Goal: Book appointment/travel/reservation

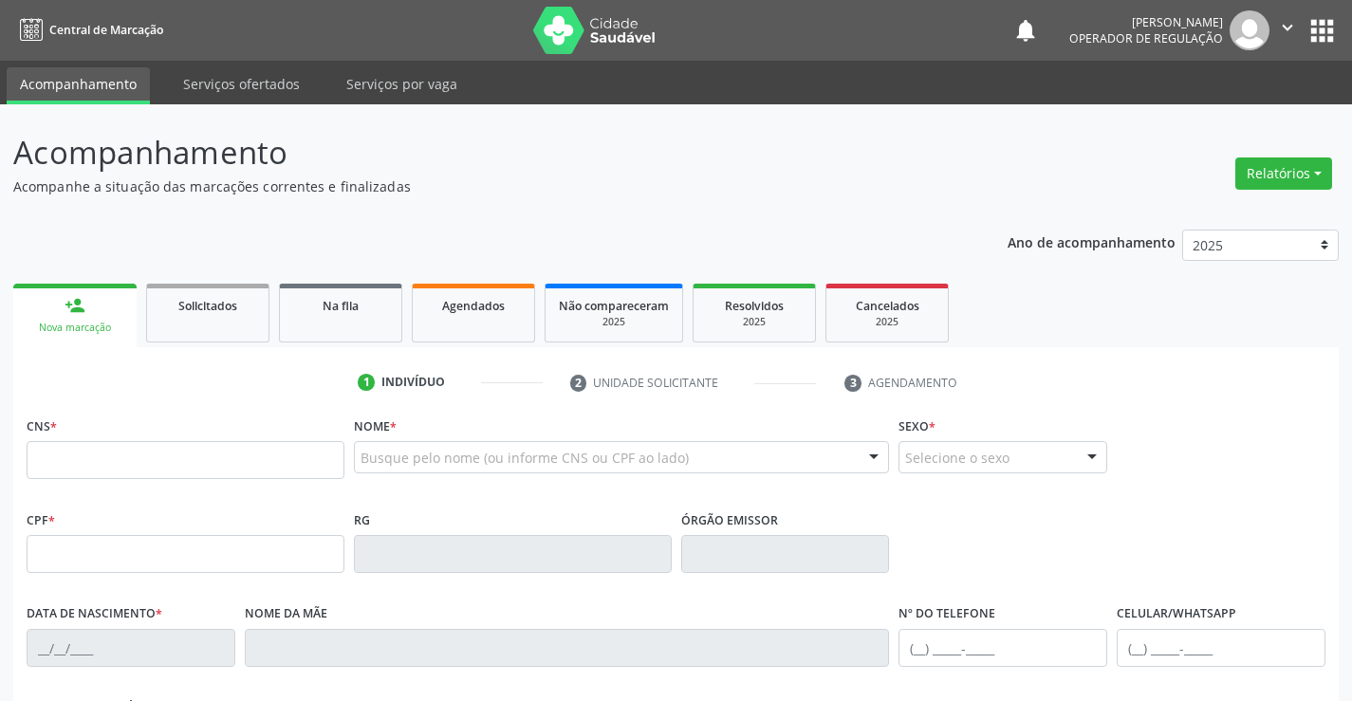
click at [148, 464] on input "text" at bounding box center [186, 460] width 318 height 38
type input "702 0058 4572 9689"
type input "1511671688"
type input "1[DATE]"
type input "[PHONE_NUMBER]"
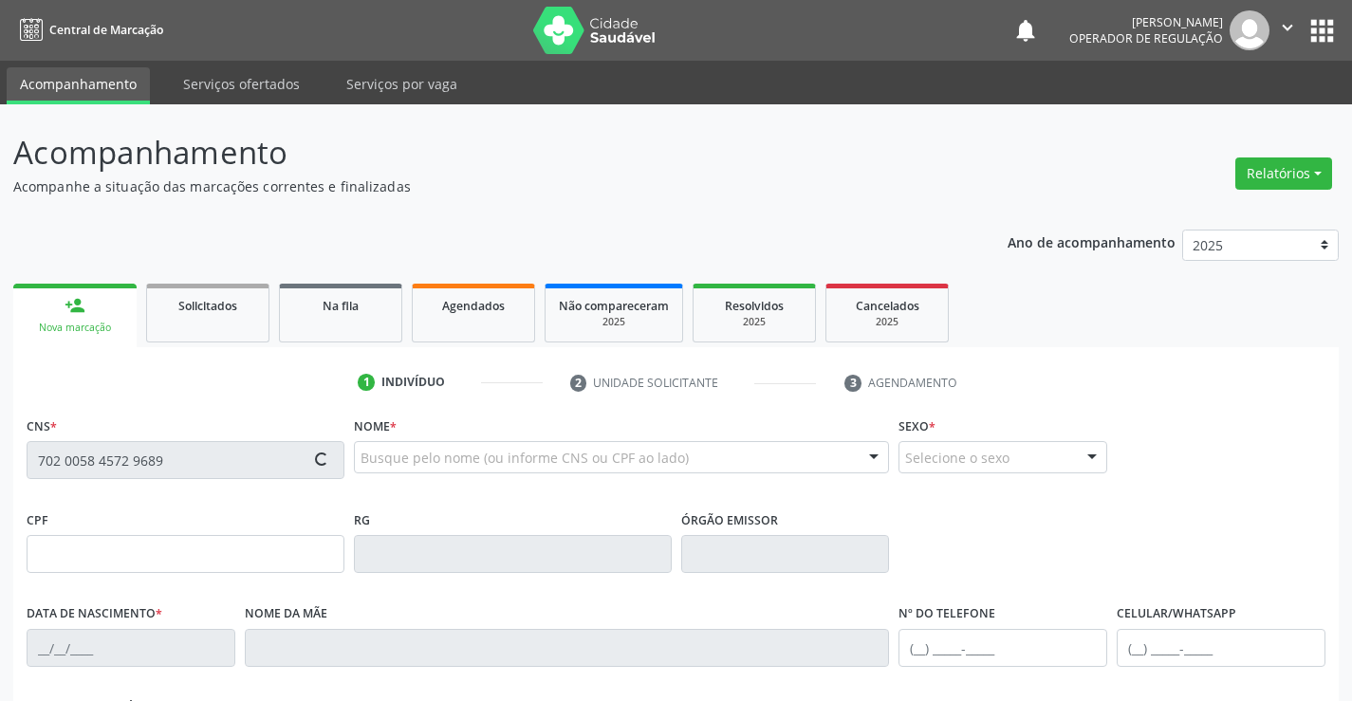
type input "[PHONE_NUMBER]"
type input "041.289.145-09"
type input "S/N"
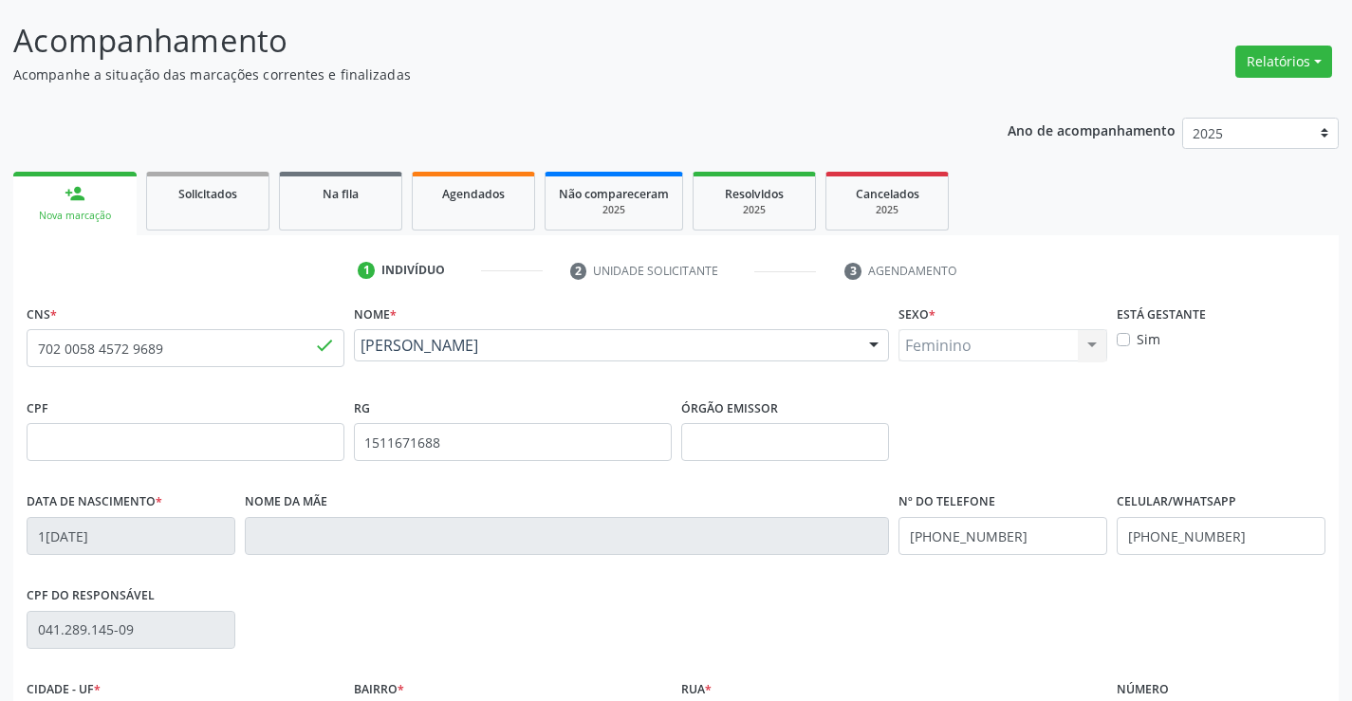
scroll to position [327, 0]
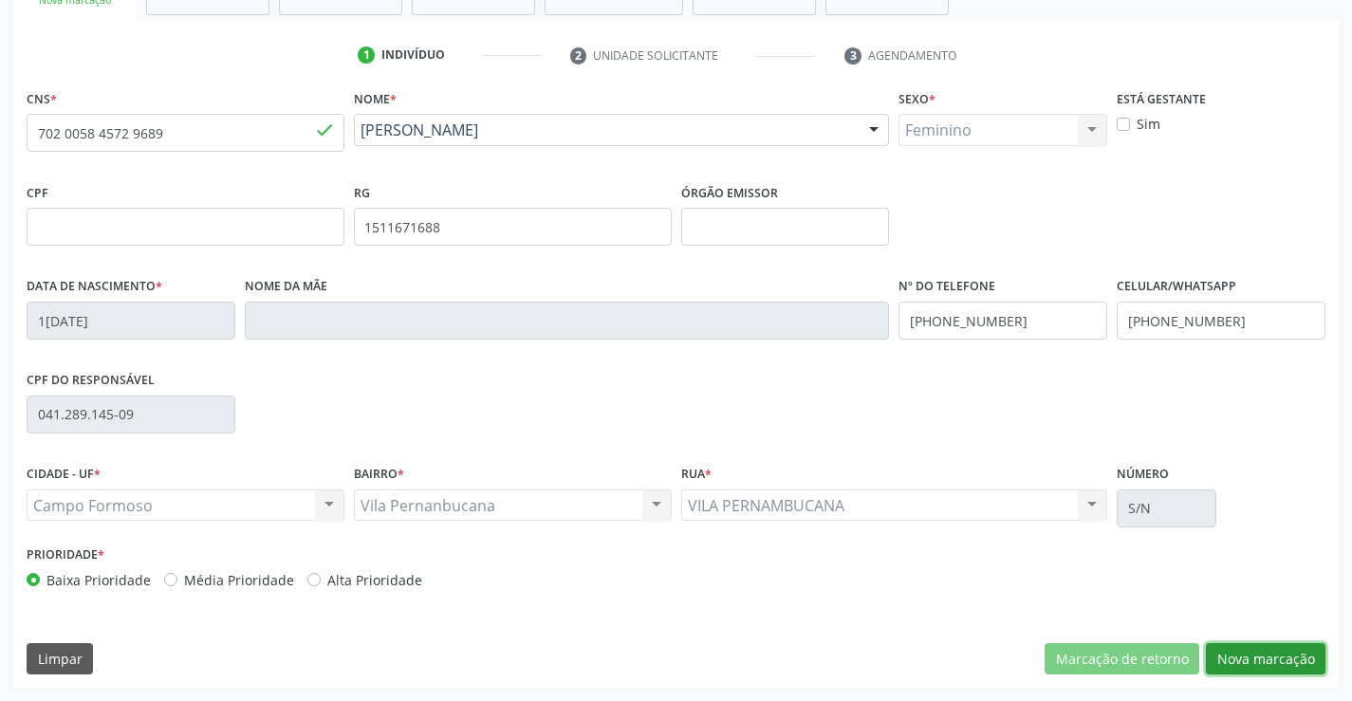
click at [1273, 654] on button "Nova marcação" at bounding box center [1266, 659] width 120 height 32
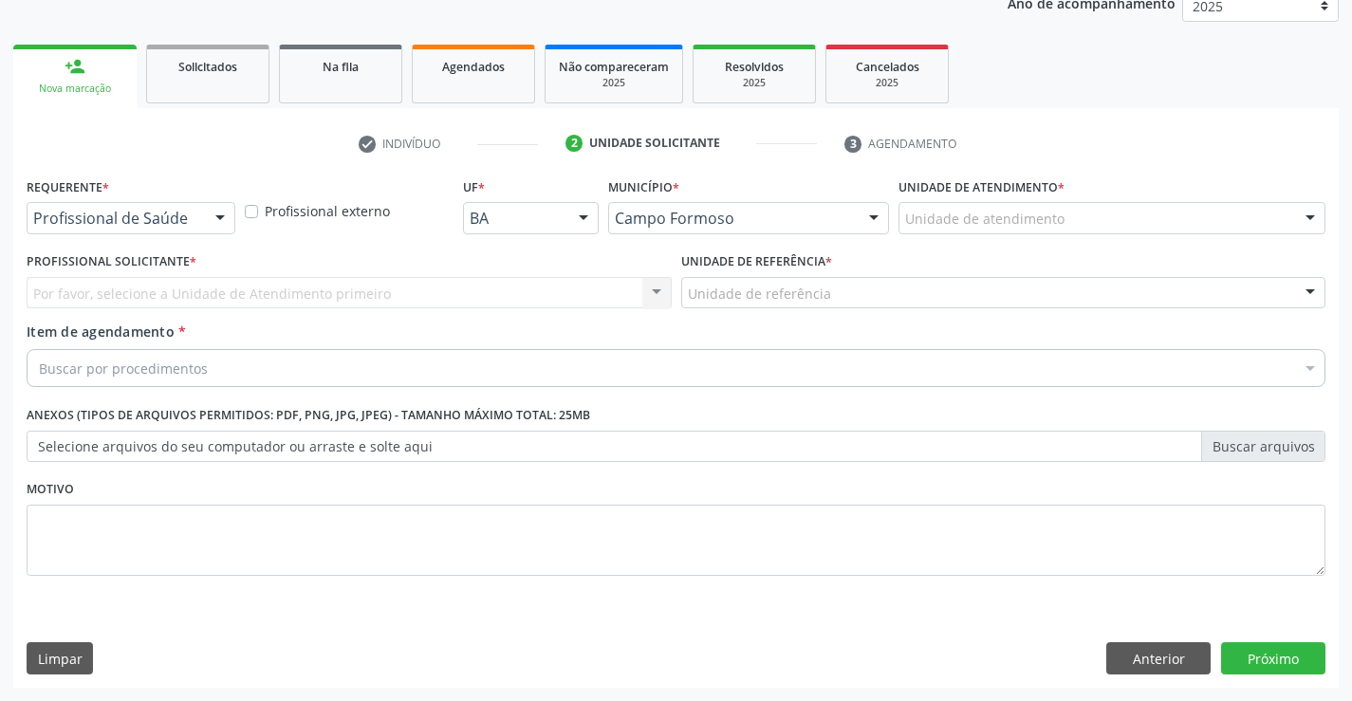
scroll to position [239, 0]
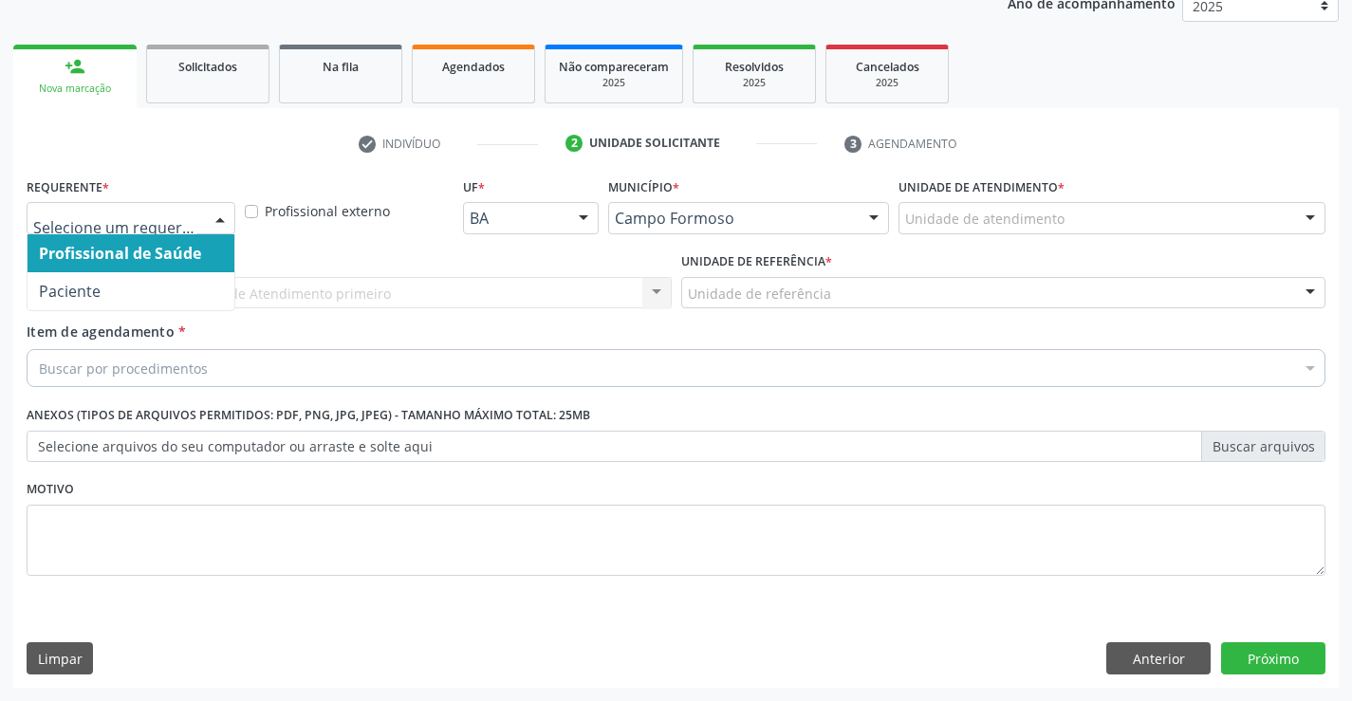
click at [113, 206] on div at bounding box center [131, 218] width 209 height 32
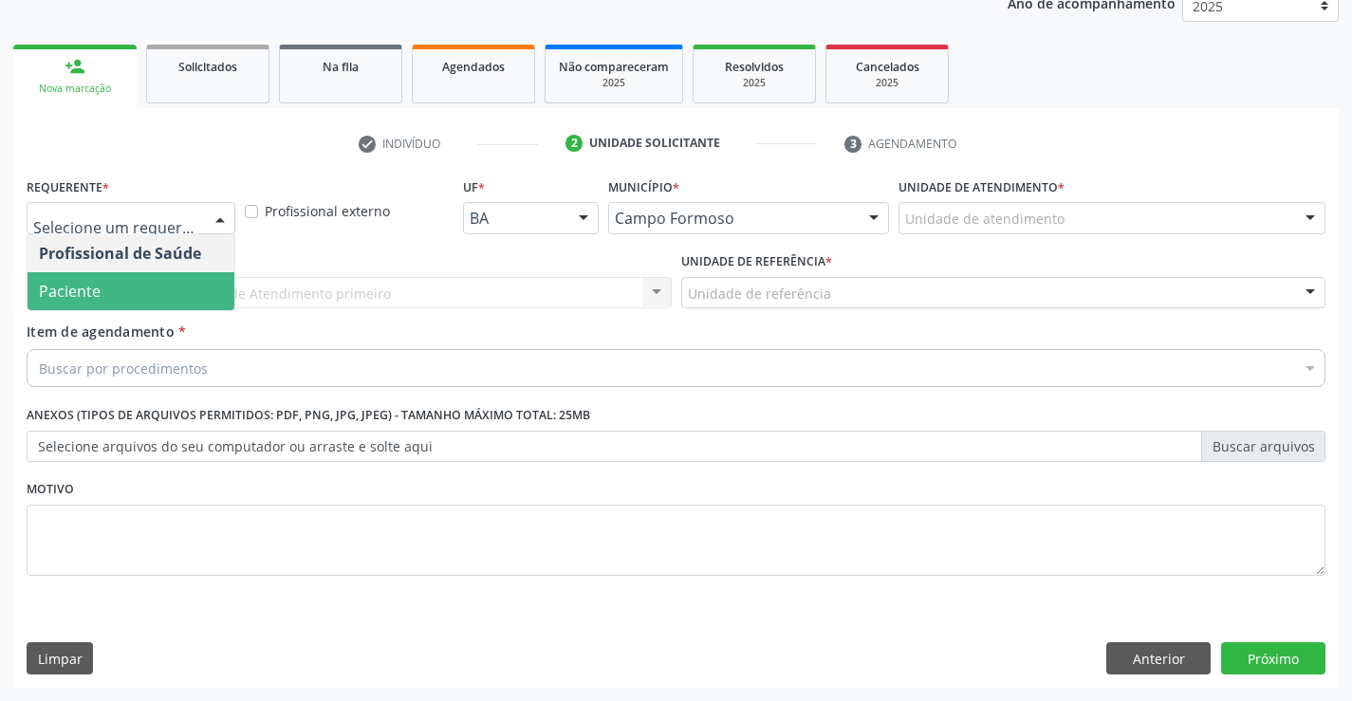
click at [104, 293] on span "Paciente" at bounding box center [131, 291] width 207 height 38
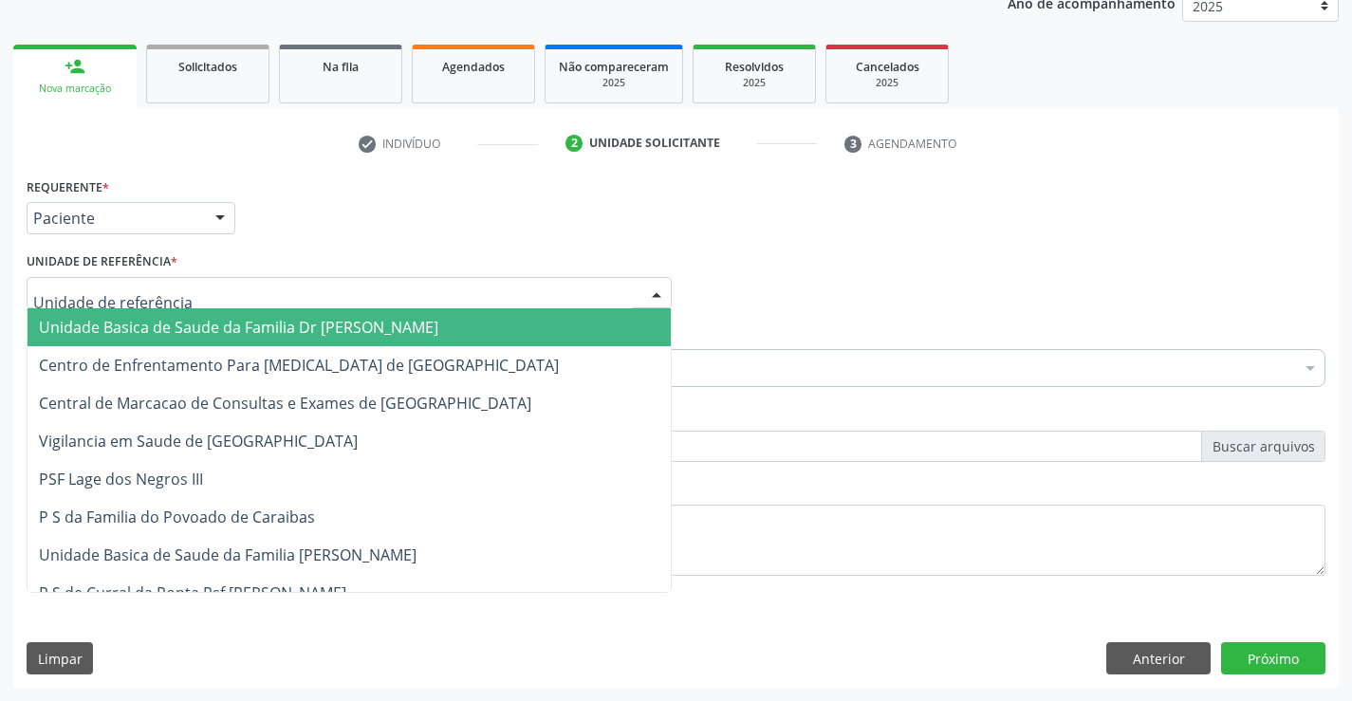
click at [131, 333] on span "Unidade Basica de Saude da Familia Dr [PERSON_NAME]" at bounding box center [238, 327] width 399 height 21
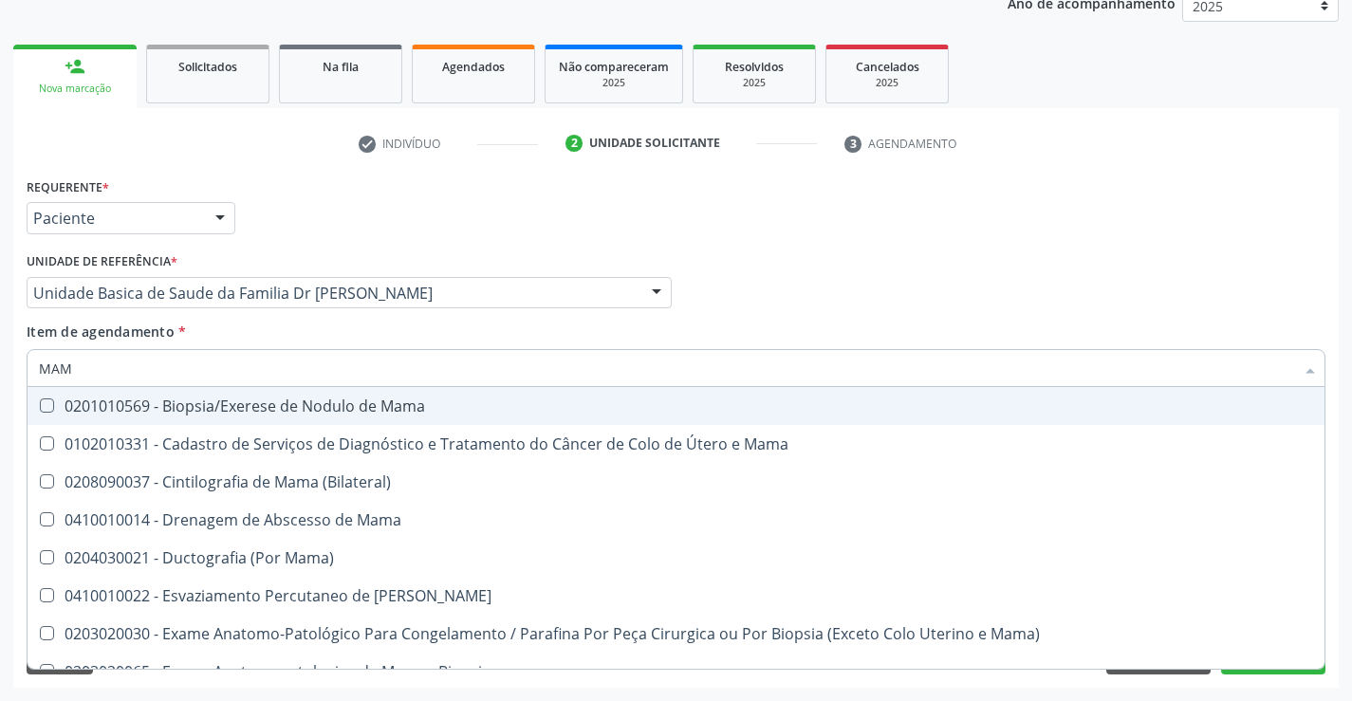
type input "MAMO"
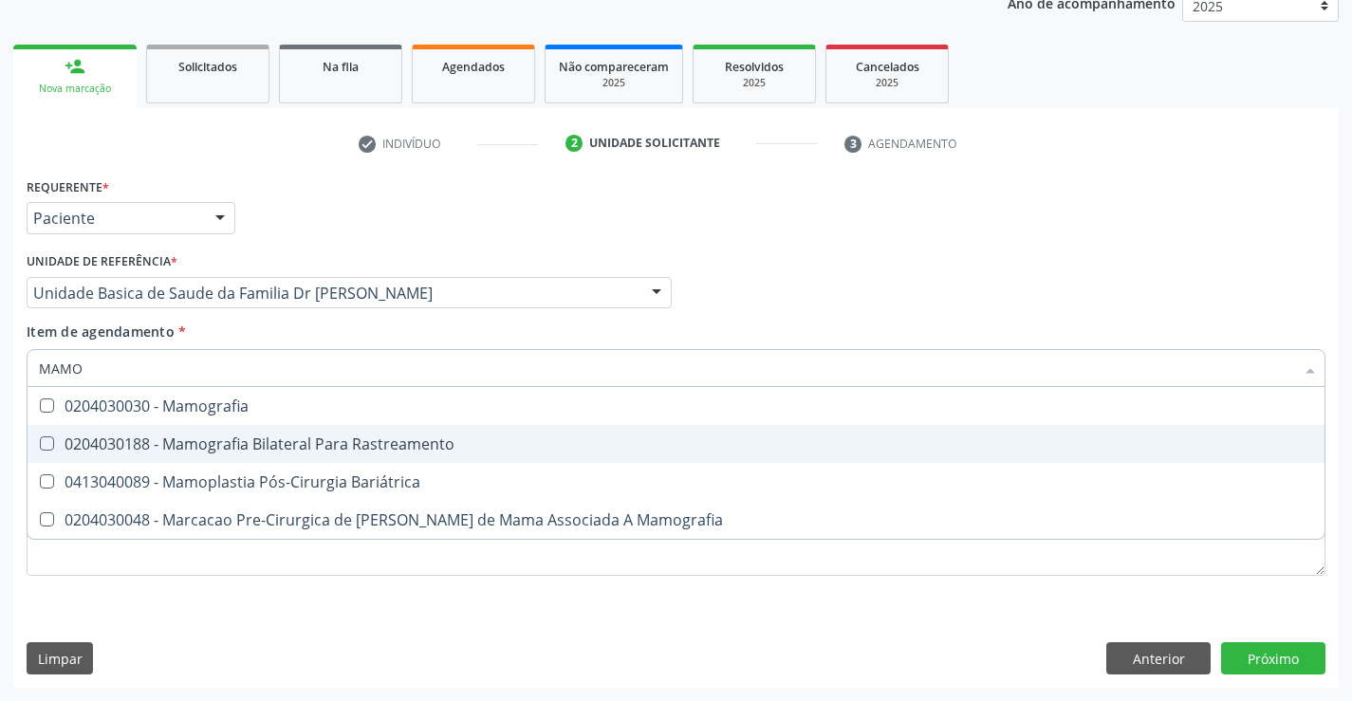
click at [272, 436] on div "0204030188 - Mamografia Bilateral Para Rastreamento" at bounding box center [676, 443] width 1274 height 15
checkbox Rastreamento "true"
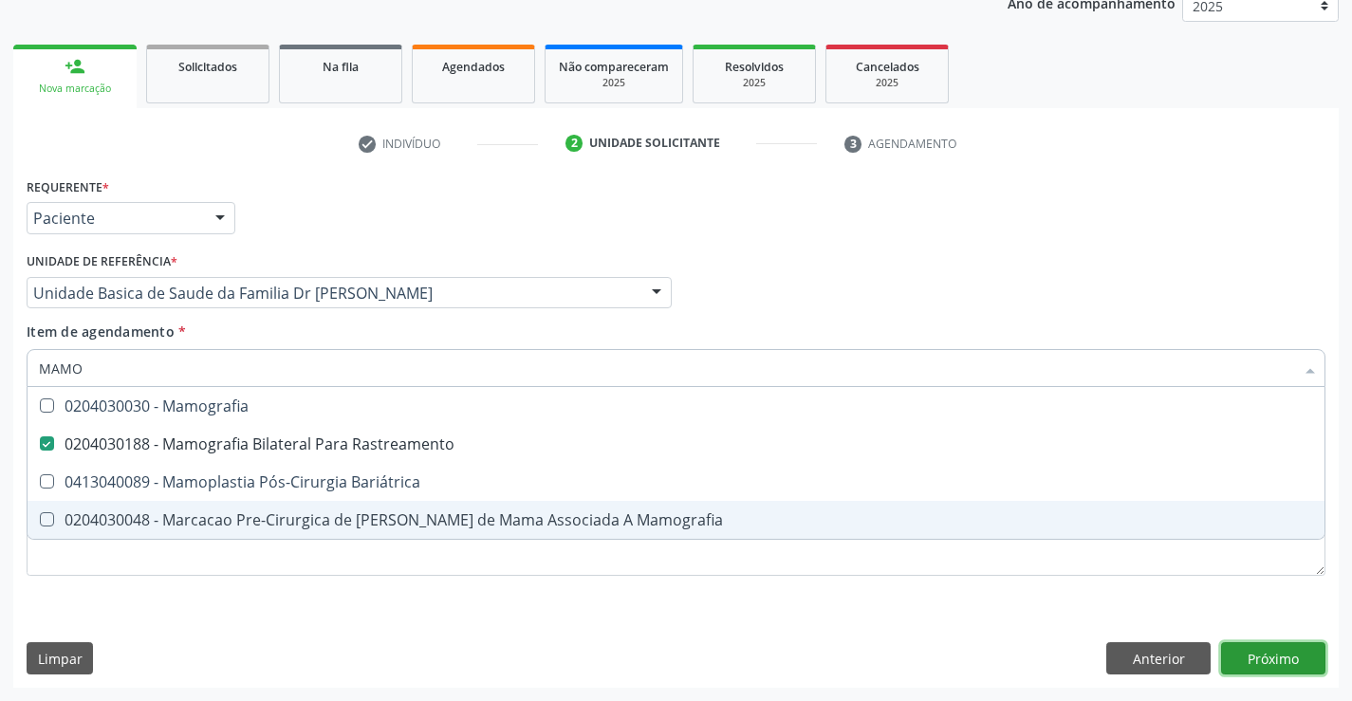
click at [1268, 654] on div "Requerente * Paciente Profissional de Saúde Paciente Nenhum resultado encontrad…" at bounding box center [675, 430] width 1325 height 515
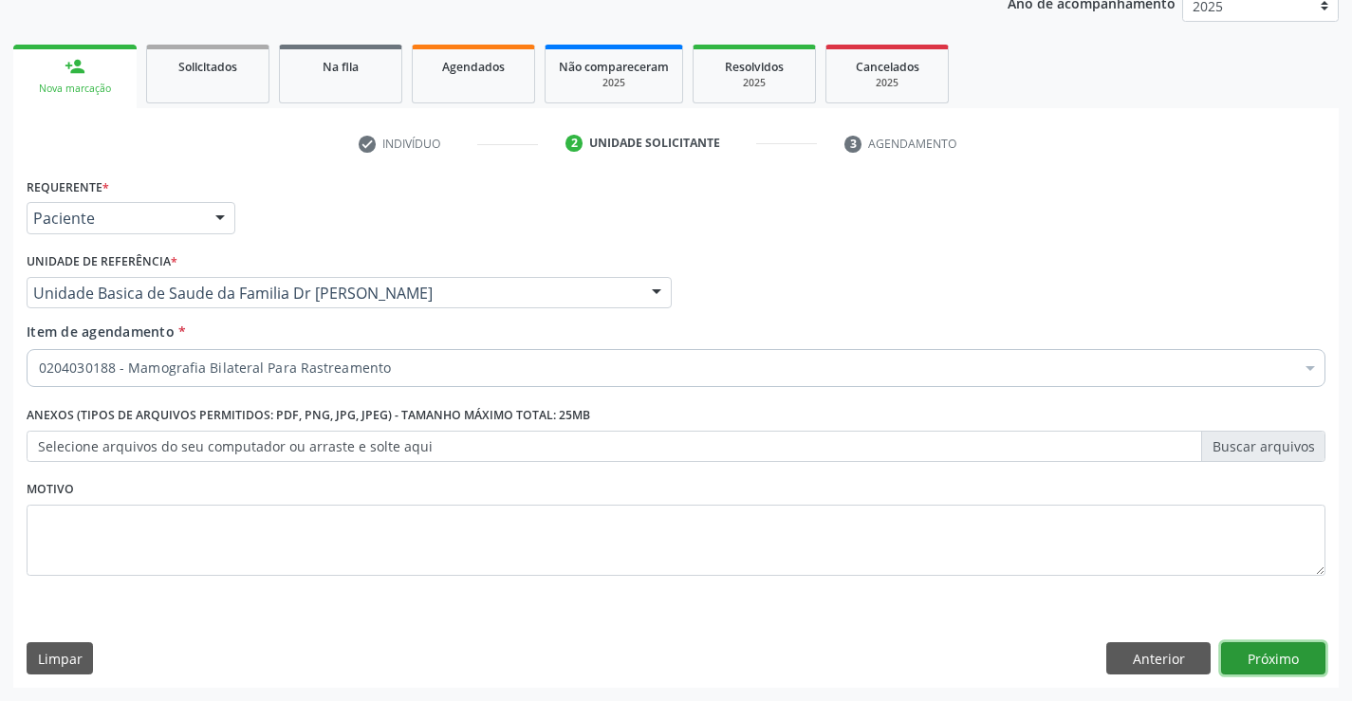
click at [1278, 654] on button "Próximo" at bounding box center [1273, 658] width 104 height 32
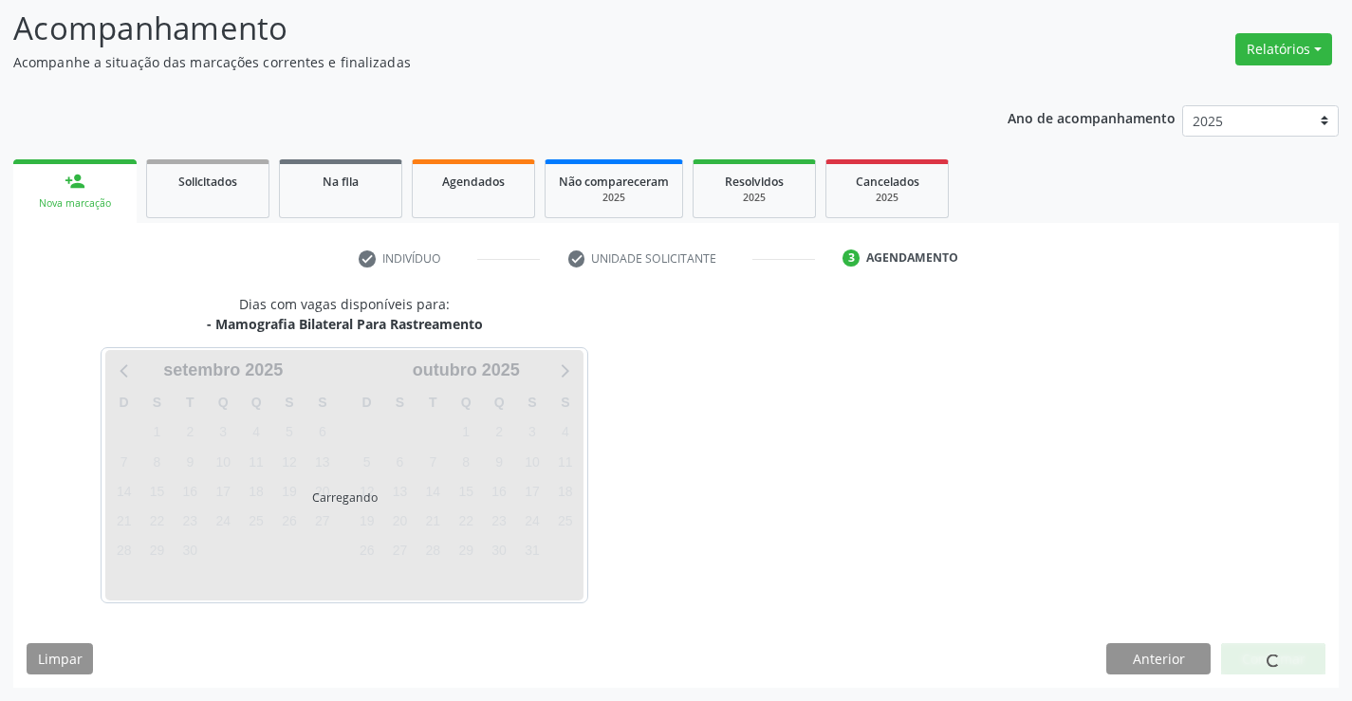
scroll to position [124, 0]
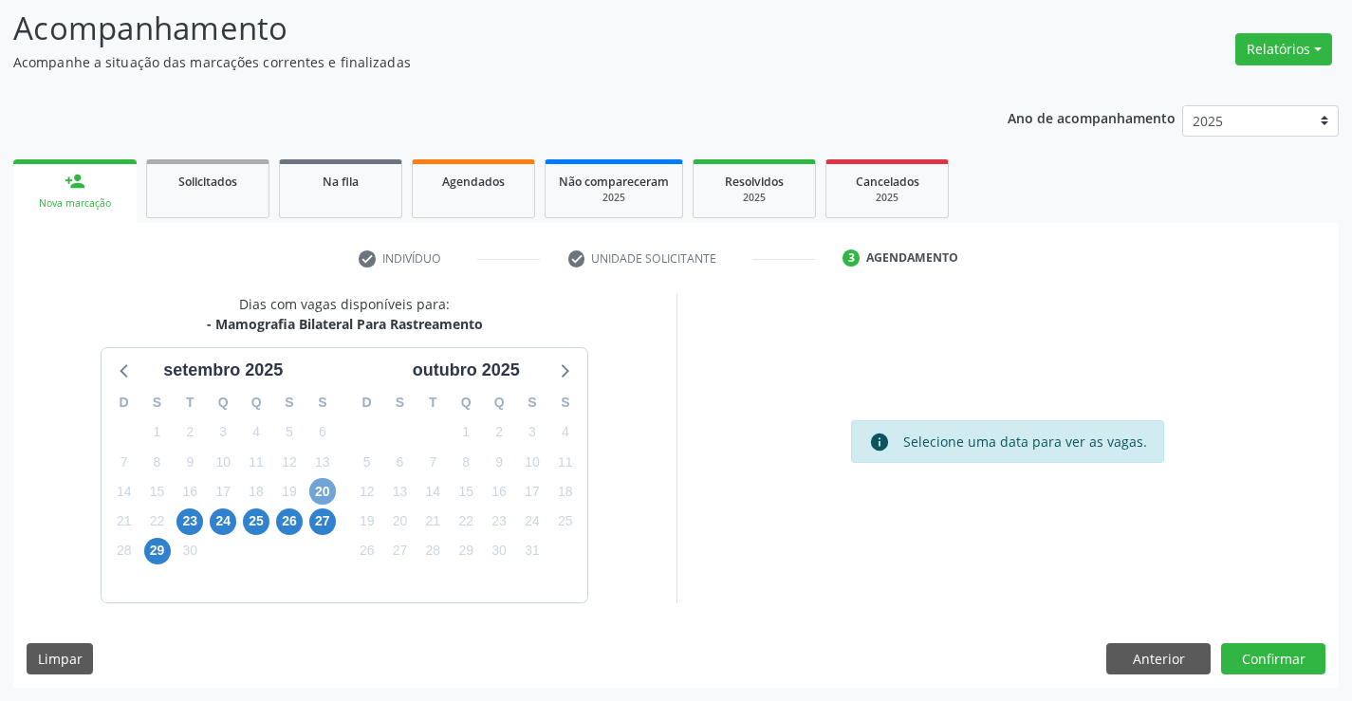
click at [318, 490] on span "20" at bounding box center [322, 491] width 27 height 27
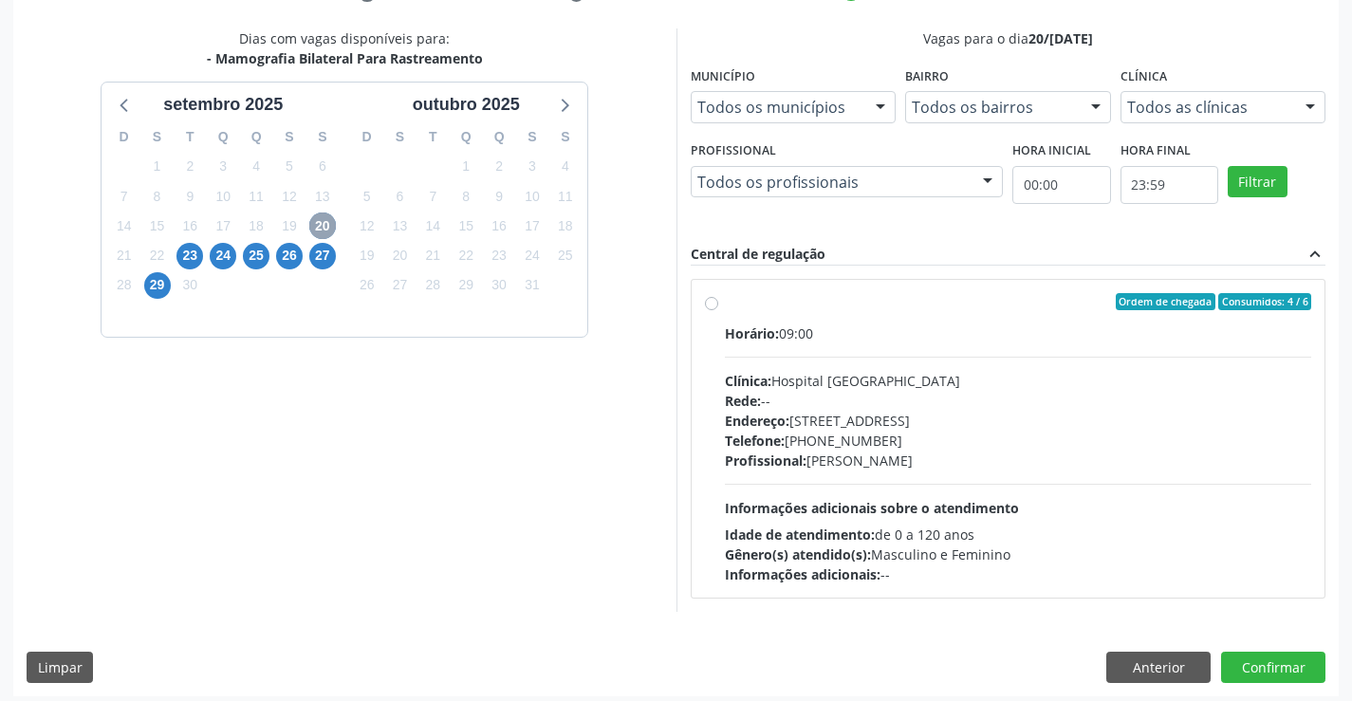
scroll to position [398, 0]
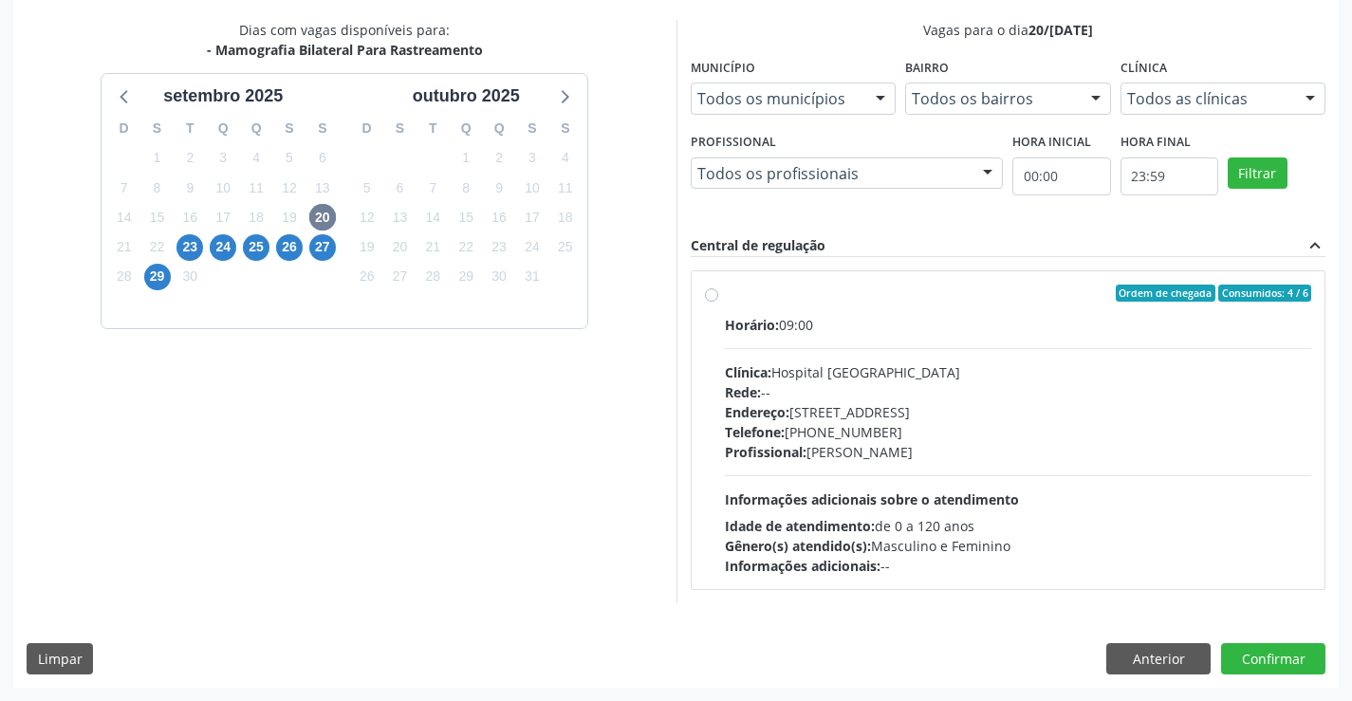
click at [873, 315] on div "Horário: 09:00" at bounding box center [1018, 325] width 587 height 20
click at [718, 302] on input "Ordem de chegada Consumidos: 4 / 6 Horário: 09:00 Clínica: Hospital [GEOGRAPHIC…" at bounding box center [711, 293] width 13 height 17
radio input "true"
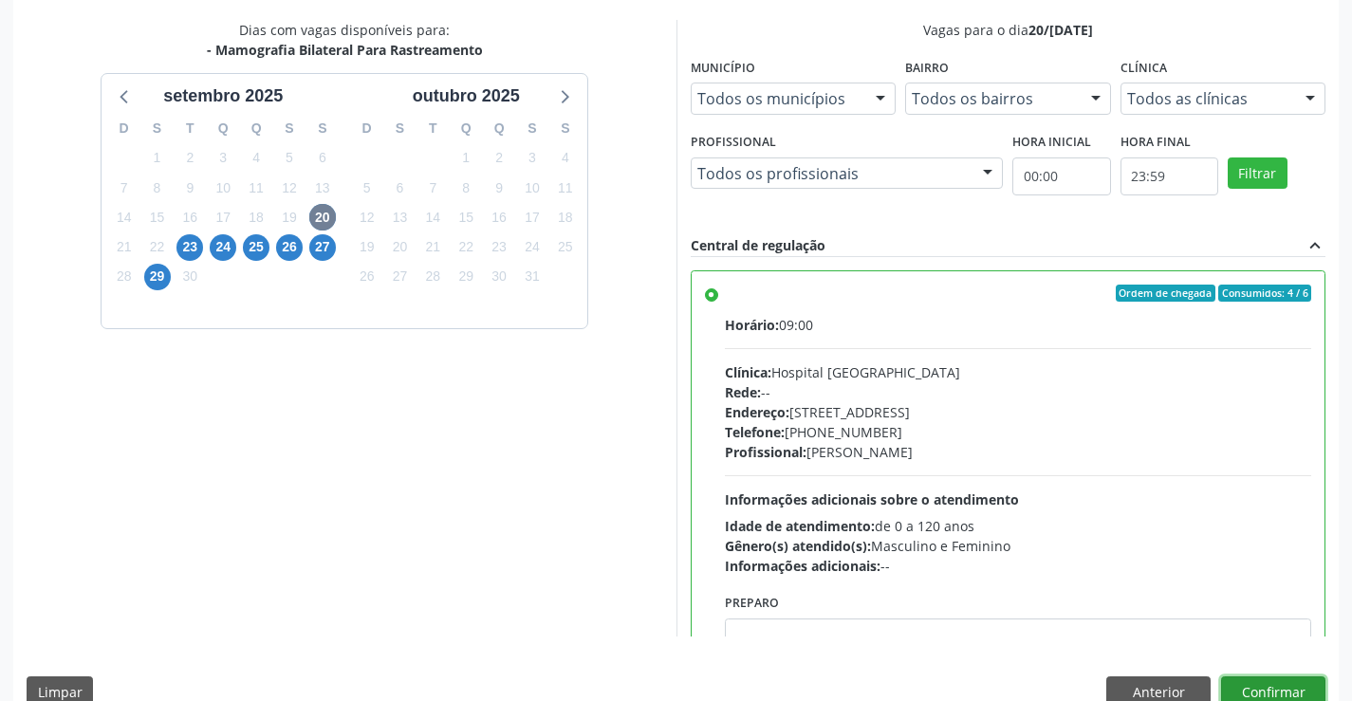
click at [1268, 687] on button "Confirmar" at bounding box center [1273, 692] width 104 height 32
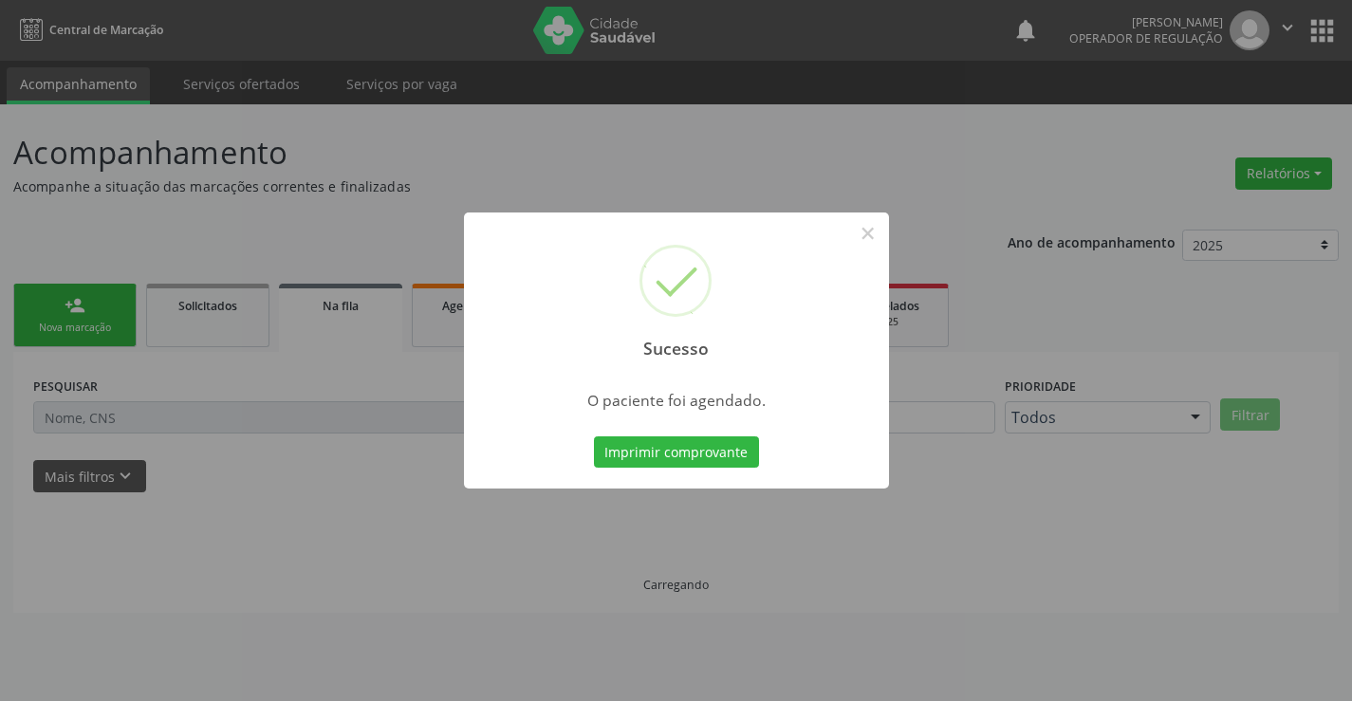
scroll to position [0, 0]
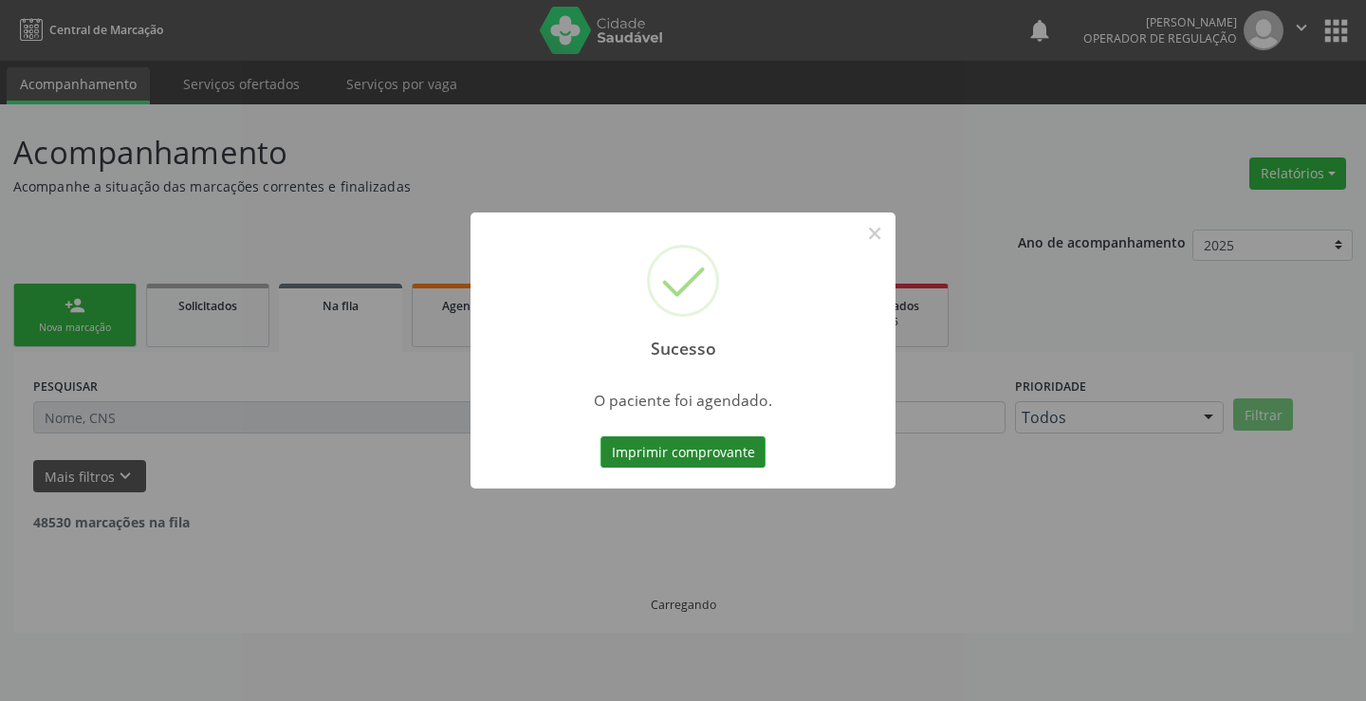
click at [671, 448] on button "Imprimir comprovante" at bounding box center [682, 452] width 165 height 32
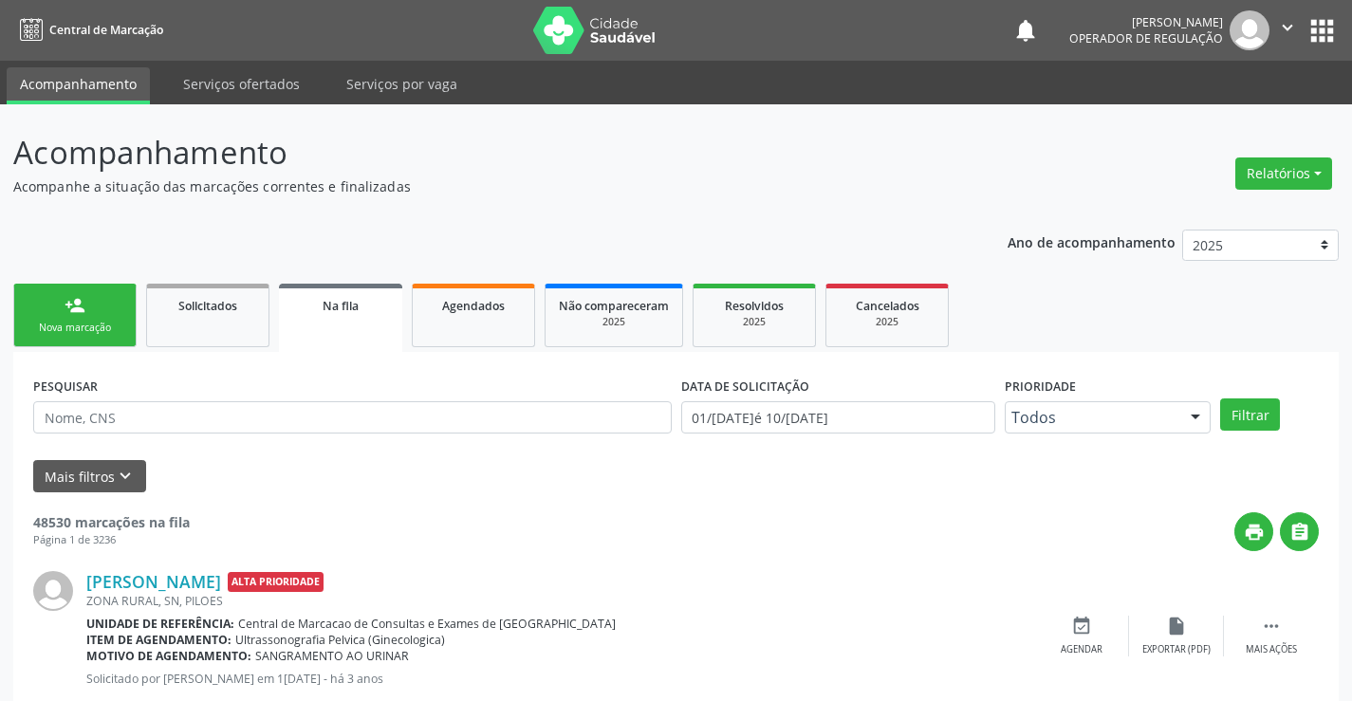
click at [59, 317] on link "person_add Nova marcação" at bounding box center [74, 316] width 123 height 64
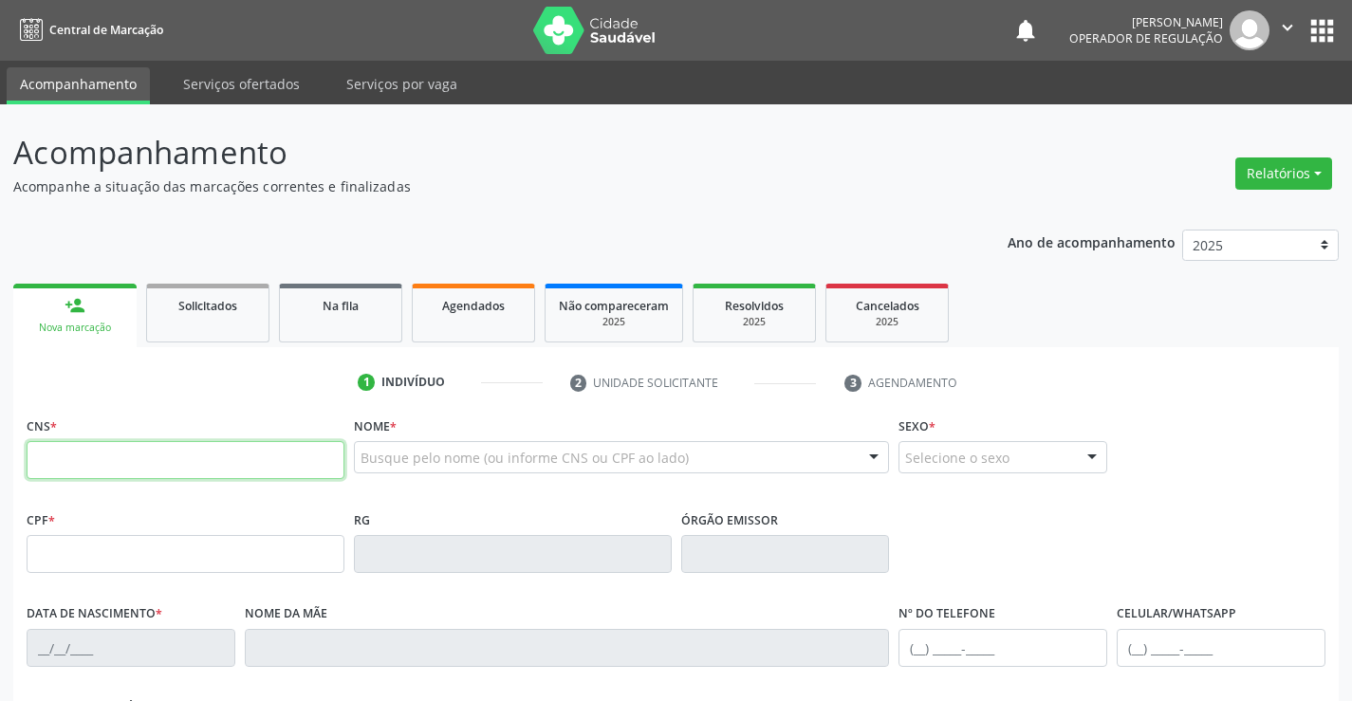
click at [212, 464] on input "text" at bounding box center [186, 460] width 318 height 38
type input "703 6070 8782 9835"
type input "1[DATE]"
type input "[PHONE_NUMBER]"
type input "SN"
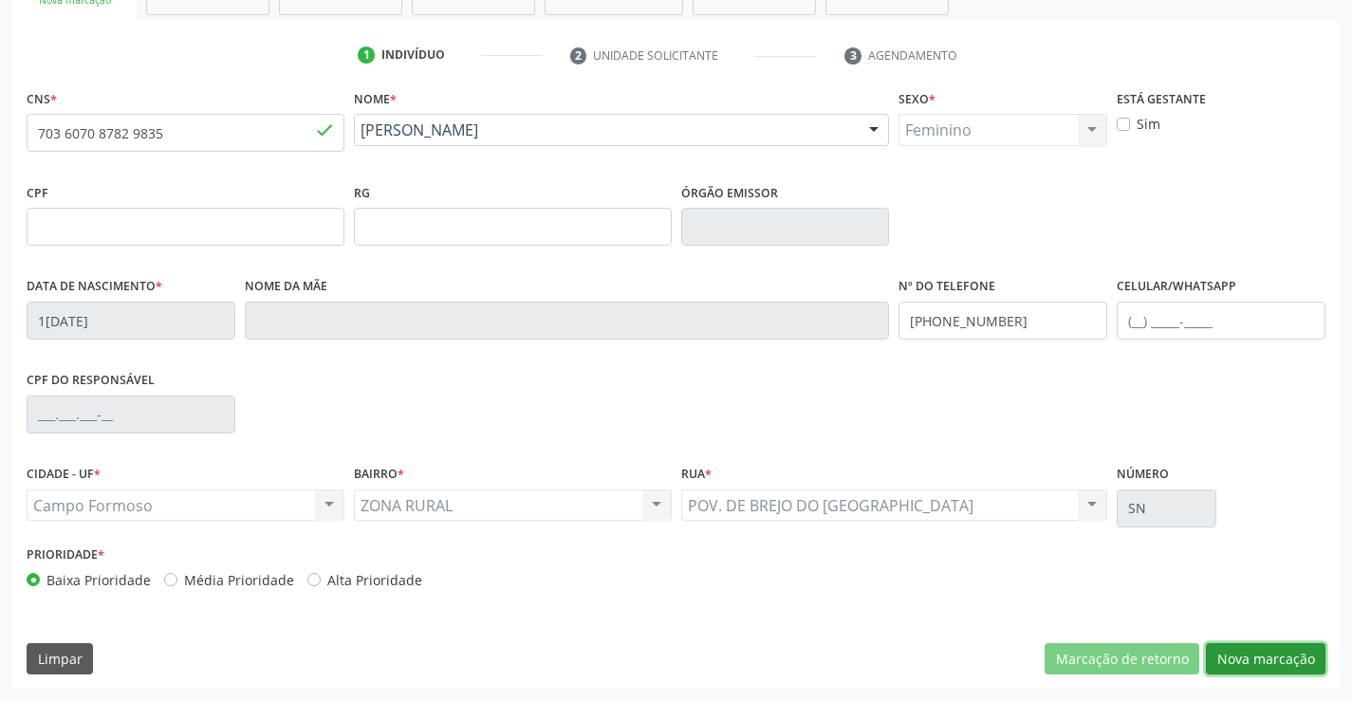
click at [1249, 658] on button "Nova marcação" at bounding box center [1266, 659] width 120 height 32
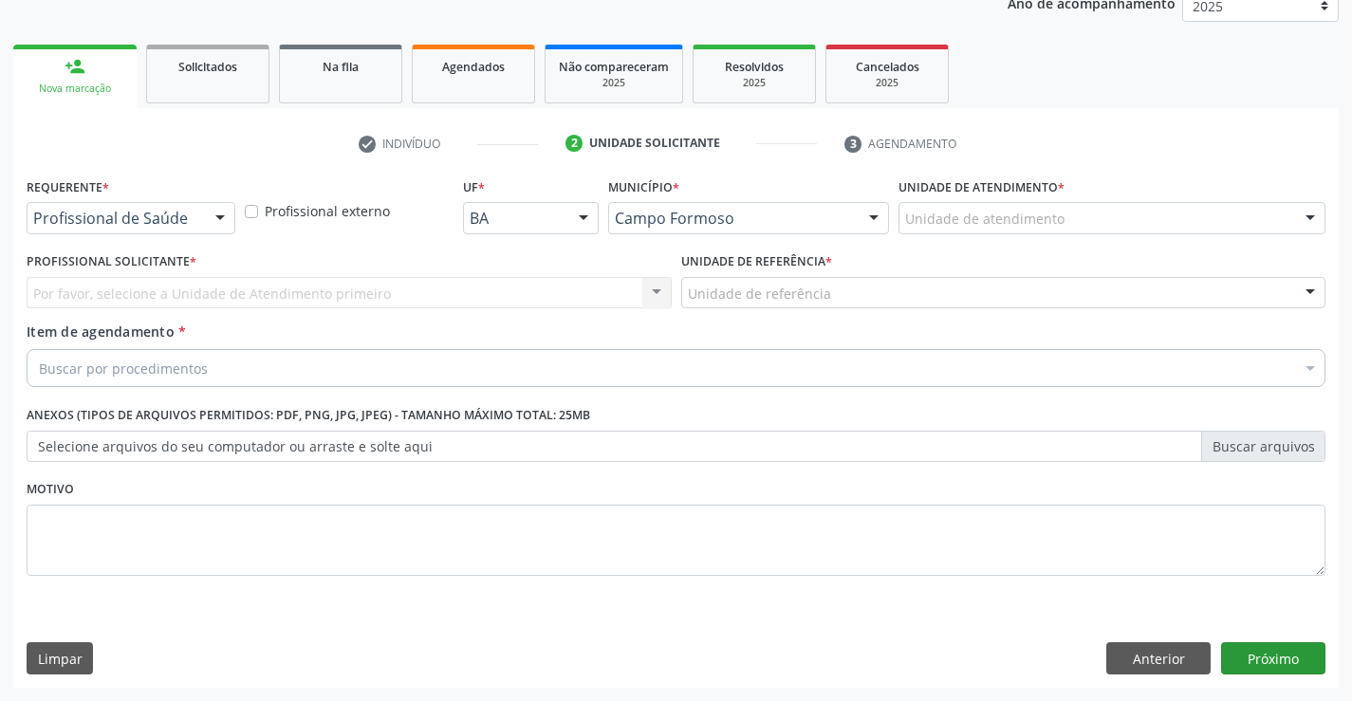
scroll to position [239, 0]
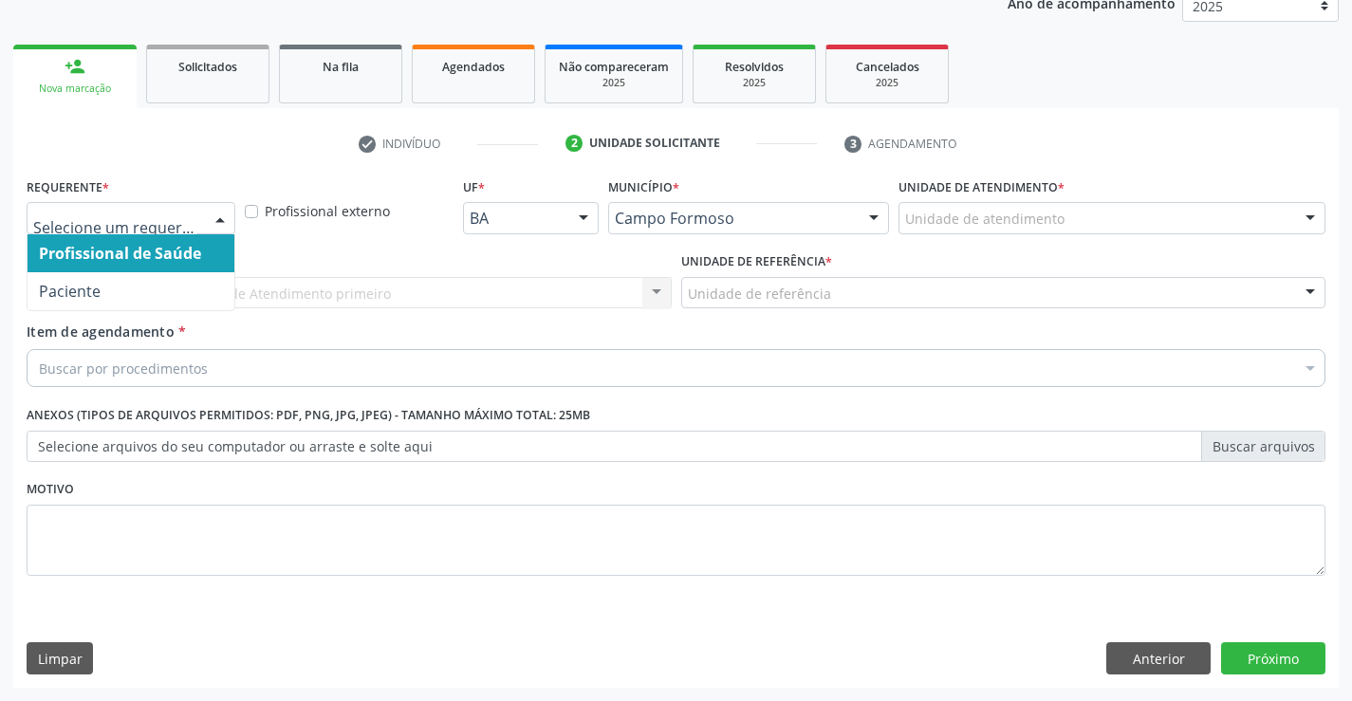
click at [140, 249] on span "Profissional de Saúde" at bounding box center [120, 253] width 162 height 21
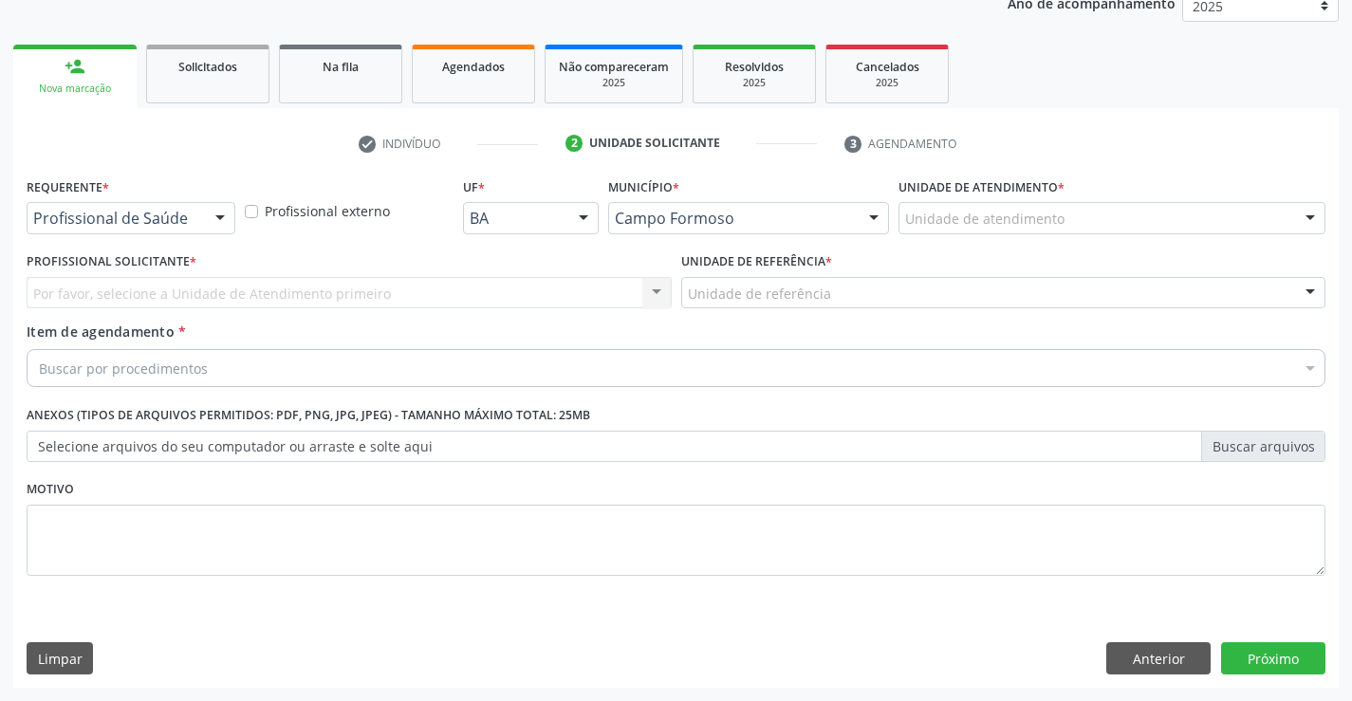
click at [136, 299] on div "Por favor, selecione a Unidade de Atendimento primeiro Nenhum resultado encontr…" at bounding box center [349, 293] width 645 height 32
click at [141, 287] on div "Por favor, selecione a Unidade de Atendimento primeiro Nenhum resultado encontr…" at bounding box center [349, 293] width 645 height 32
click at [255, 290] on div "Por favor, selecione a Unidade de Atendimento primeiro Nenhum resultado encontr…" at bounding box center [349, 293] width 645 height 32
click at [70, 287] on div "Por favor, selecione a Unidade de Atendimento primeiro Nenhum resultado encontr…" at bounding box center [349, 293] width 645 height 32
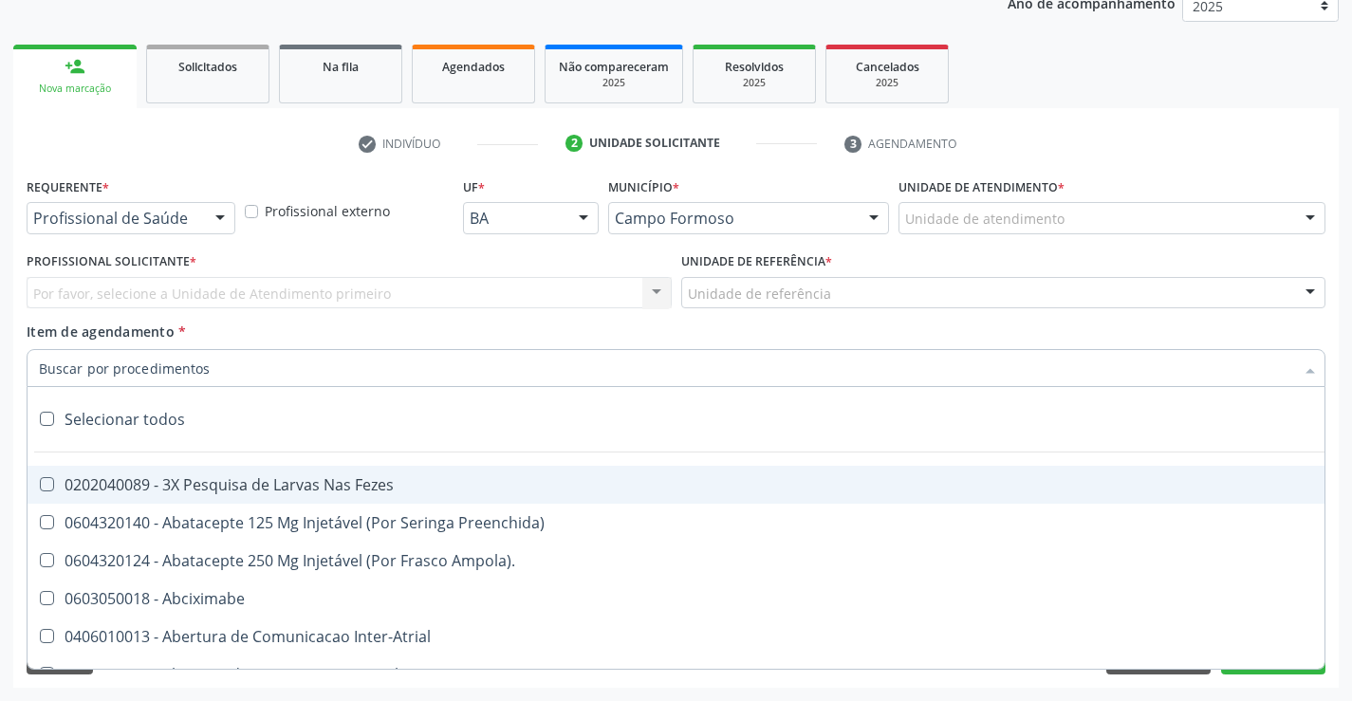
click at [171, 294] on div "Por favor, selecione a Unidade de Atendimento primeiro Nenhum resultado encontr…" at bounding box center [349, 293] width 645 height 32
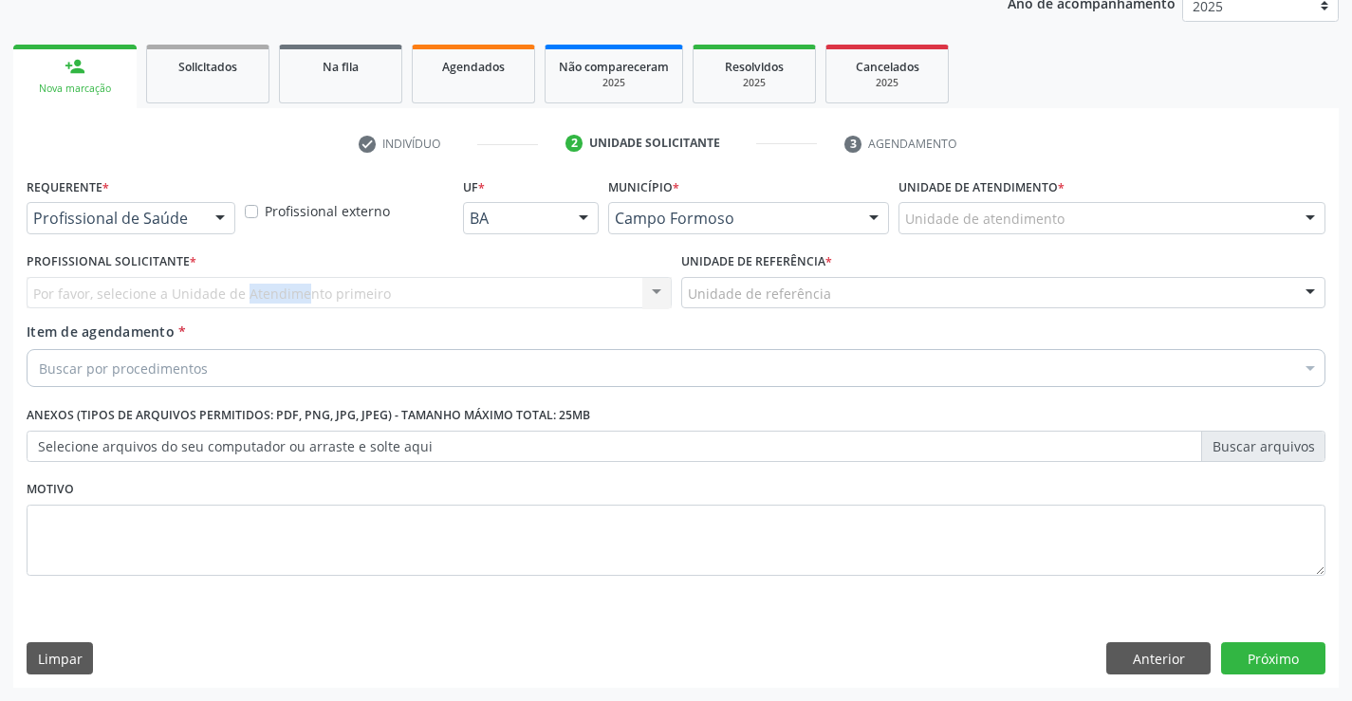
click at [171, 294] on div "Por favor, selecione a Unidade de Atendimento primeiro Nenhum resultado encontr…" at bounding box center [349, 293] width 645 height 32
click at [190, 293] on div "Por favor, selecione a Unidade de Atendimento primeiro Nenhum resultado encontr…" at bounding box center [349, 293] width 645 height 32
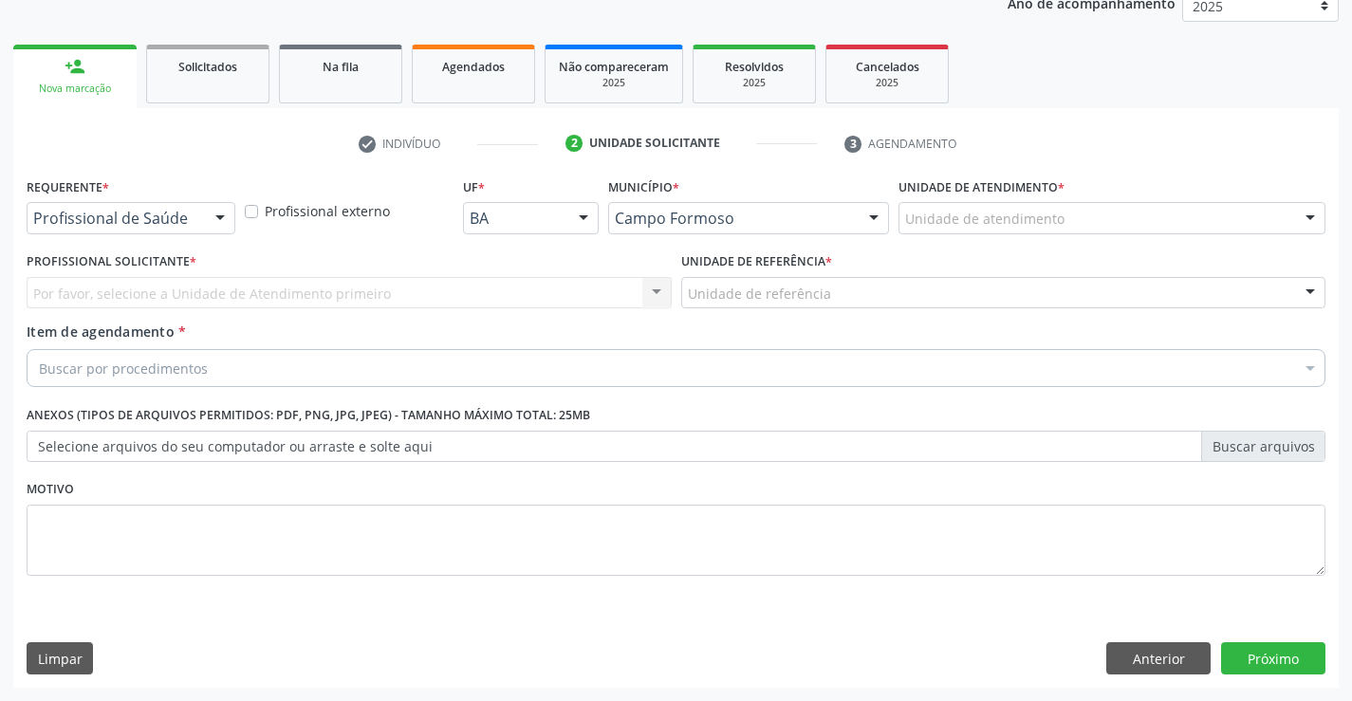
click at [92, 308] on div "Por favor, selecione a Unidade de Atendimento primeiro Nenhum resultado encontr…" at bounding box center [349, 293] width 645 height 32
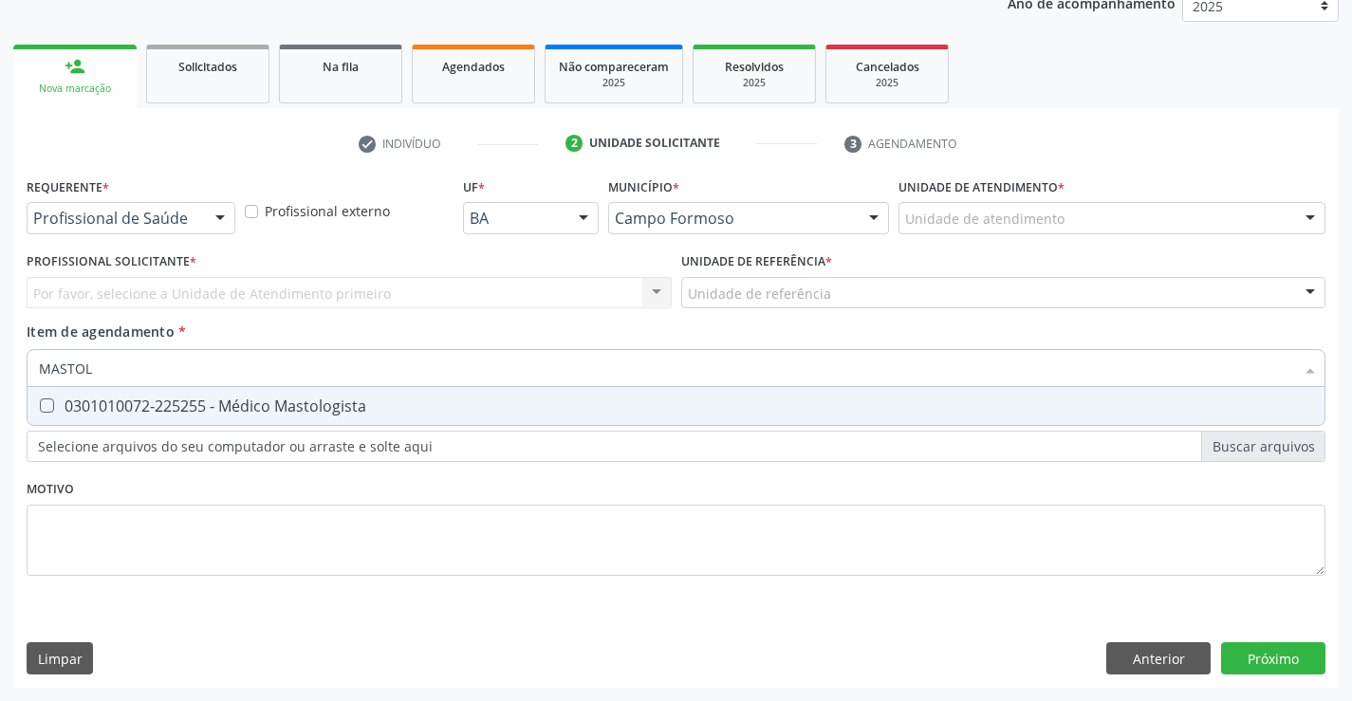
type input "MASTOLO"
click at [321, 411] on div "0301010072-225255 - Médico Mastologista" at bounding box center [676, 405] width 1274 height 15
checkbox Mastologista "true"
click at [1276, 655] on div "Requerente * Profissional de Saúde Profissional de Saúde Paciente Nenhum result…" at bounding box center [675, 430] width 1325 height 515
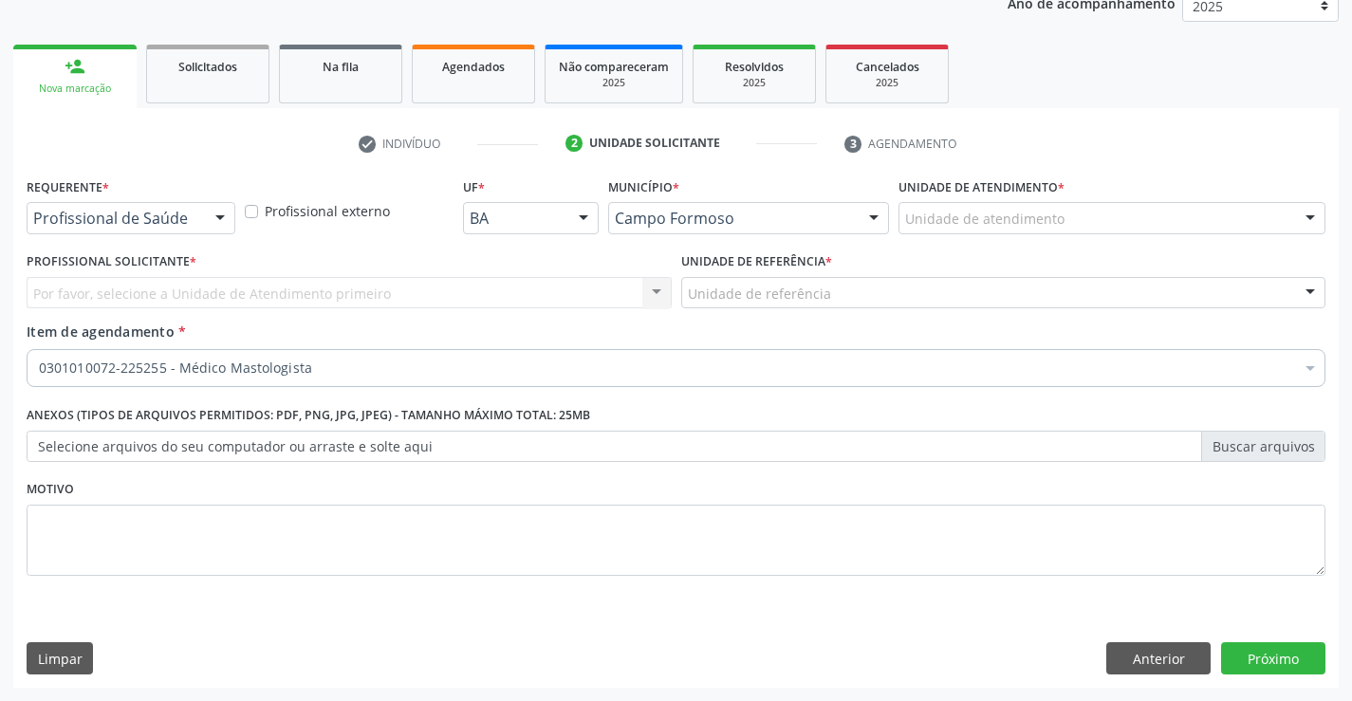
click at [202, 289] on div "Por favor, selecione a Unidade de Atendimento primeiro Nenhum resultado encontr…" at bounding box center [349, 293] width 645 height 32
click at [1143, 657] on button "Anterior" at bounding box center [1158, 658] width 104 height 32
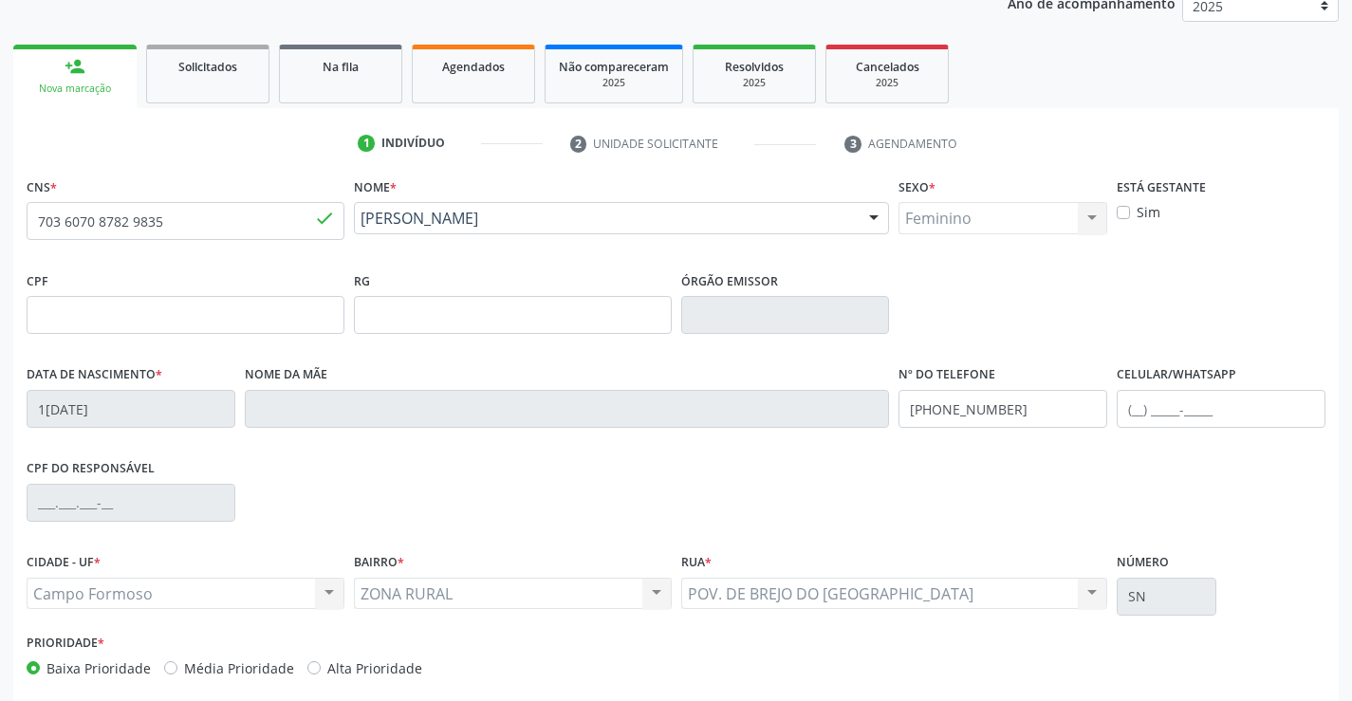
scroll to position [327, 0]
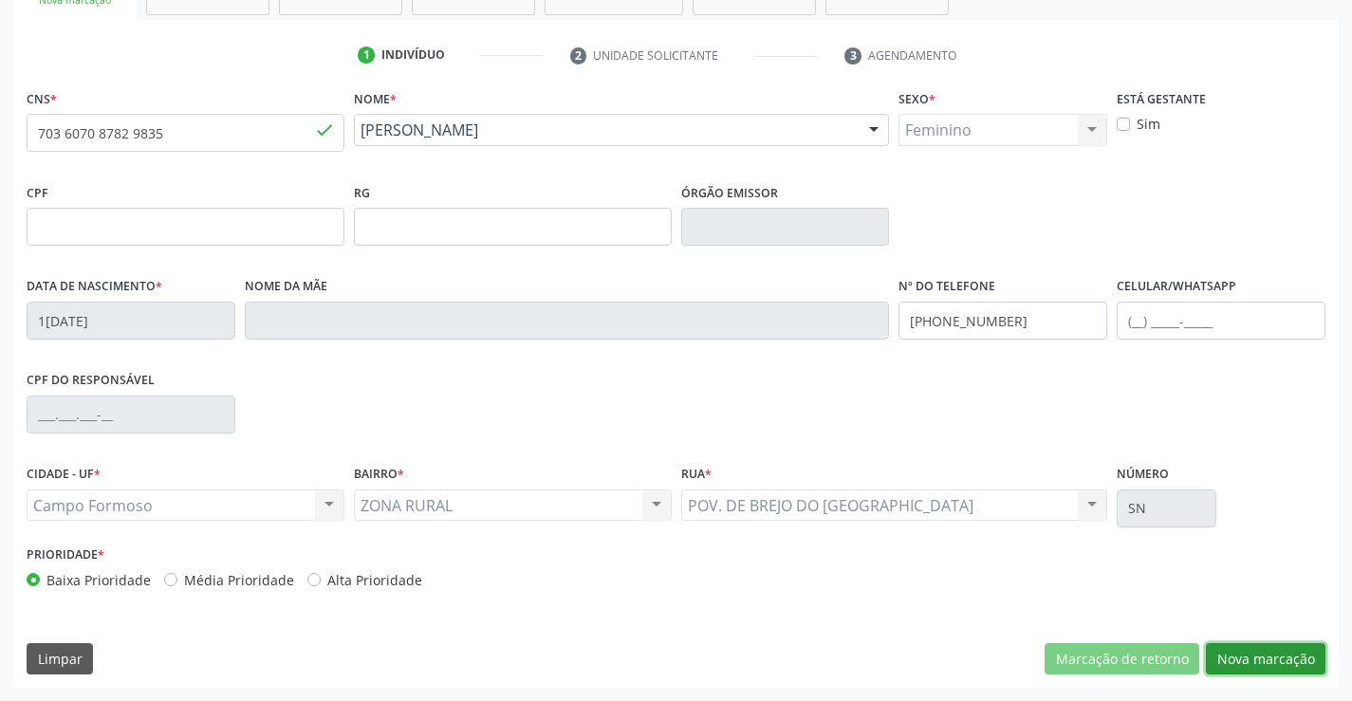
click at [1252, 651] on button "Nova marcação" at bounding box center [1266, 659] width 120 height 32
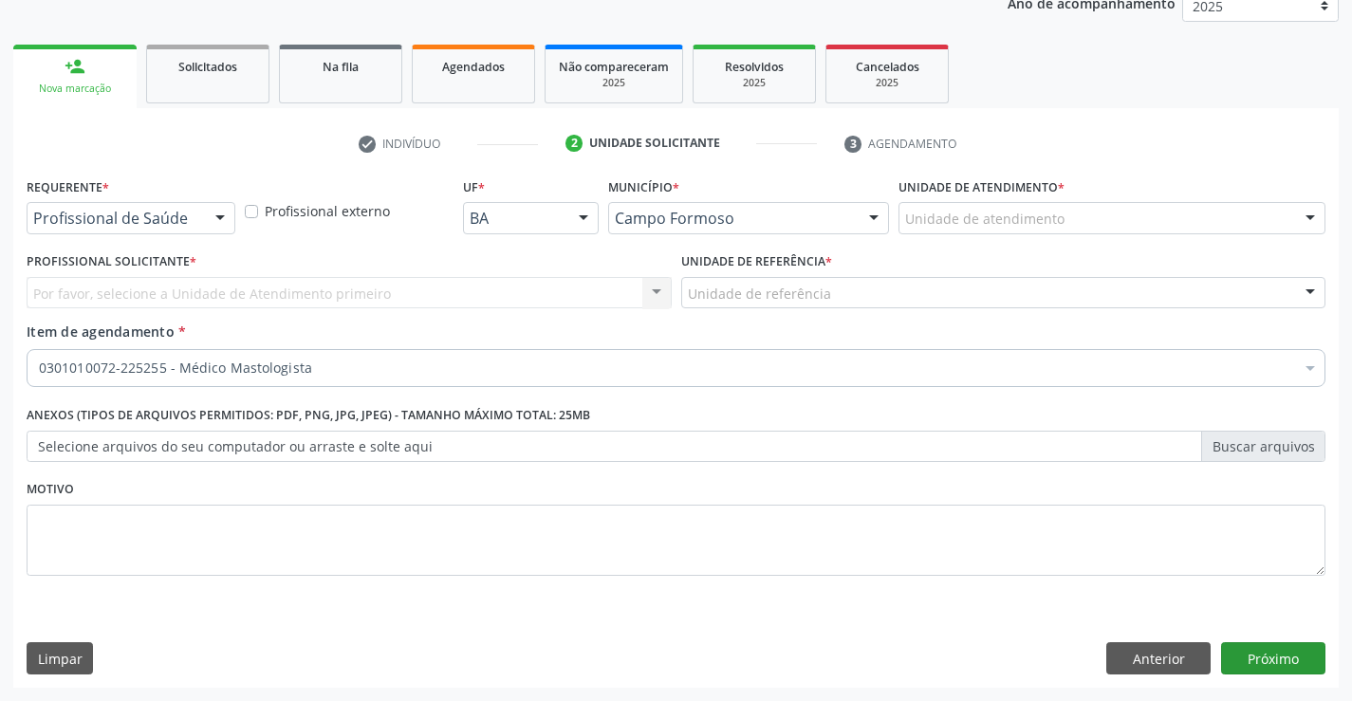
scroll to position [239, 0]
click at [202, 291] on div "Por favor, selecione a Unidade de Atendimento primeiro Nenhum resultado encontr…" at bounding box center [349, 293] width 645 height 32
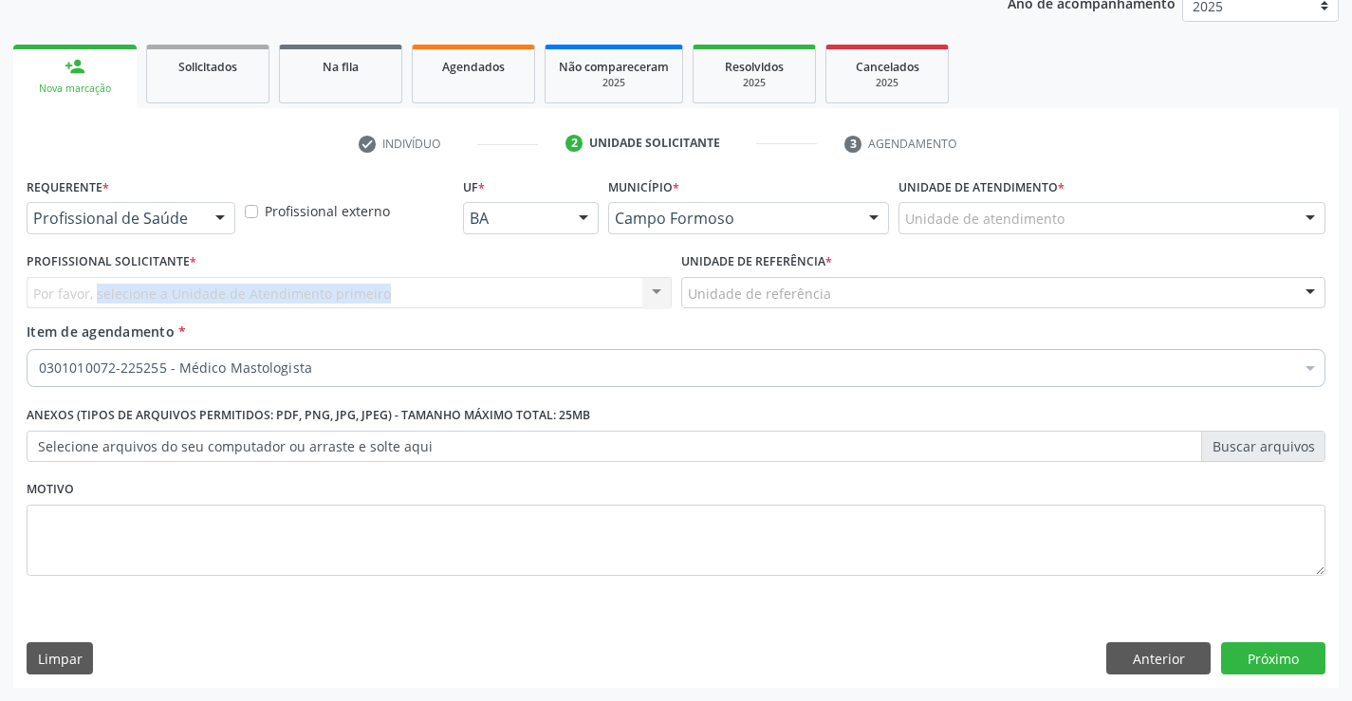
click at [202, 291] on div "Por favor, selecione a Unidade de Atendimento primeiro Nenhum resultado encontr…" at bounding box center [349, 293] width 645 height 32
click at [356, 293] on div "Por favor, selecione a Unidade de Atendimento primeiro Nenhum resultado encontr…" at bounding box center [349, 293] width 645 height 32
click at [1159, 652] on button "Anterior" at bounding box center [1158, 658] width 104 height 32
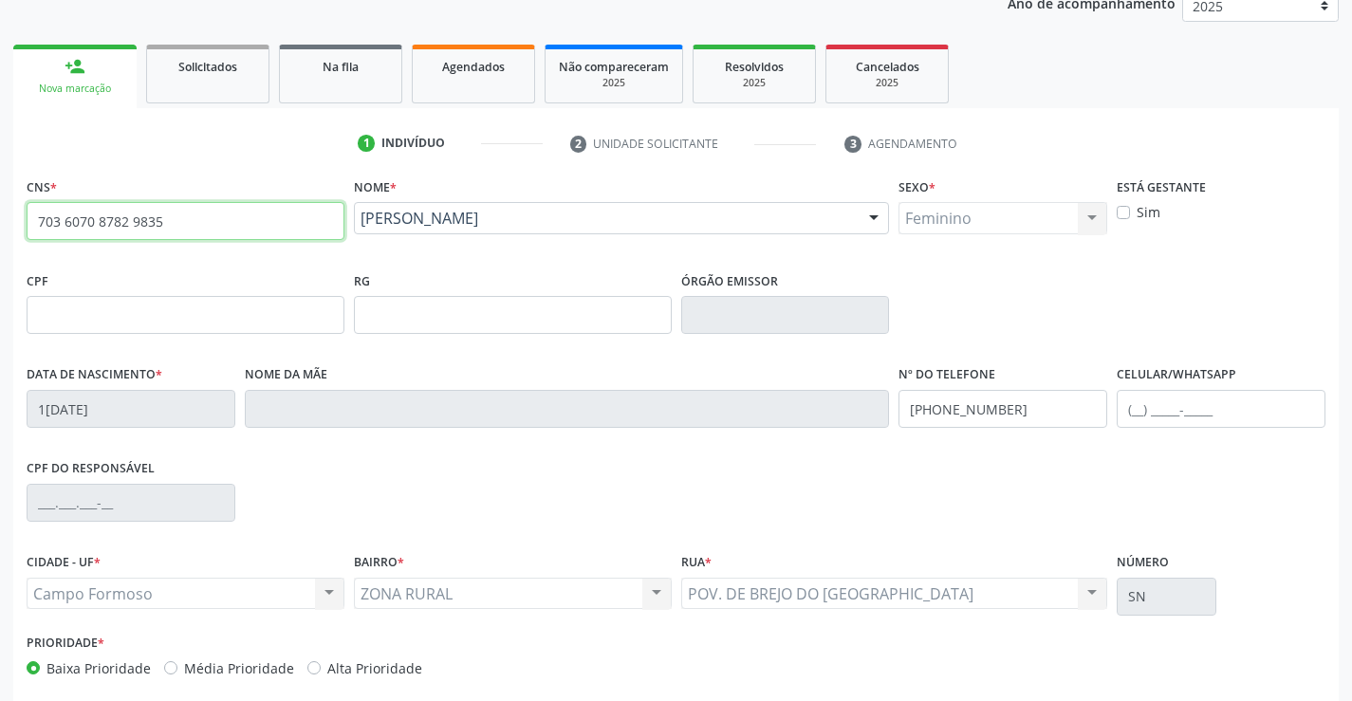
drag, startPoint x: 34, startPoint y: 219, endPoint x: 203, endPoint y: 230, distance: 169.2
click at [203, 230] on input "703 6070 8782 9835" at bounding box center [186, 221] width 318 height 38
